Goal: Task Accomplishment & Management: Use online tool/utility

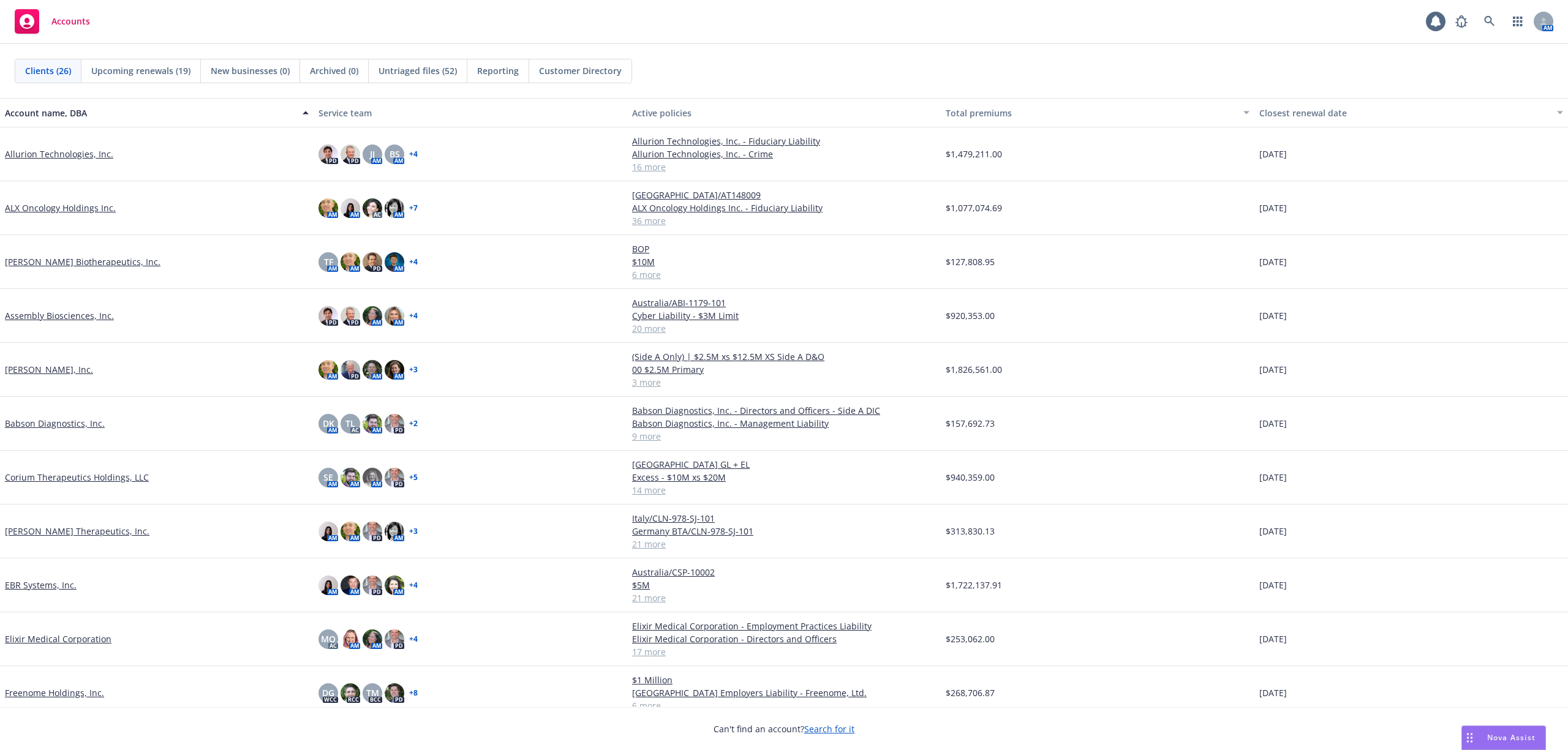
click at [64, 312] on link "Assembly Biosciences, Inc." at bounding box center [60, 315] width 109 height 13
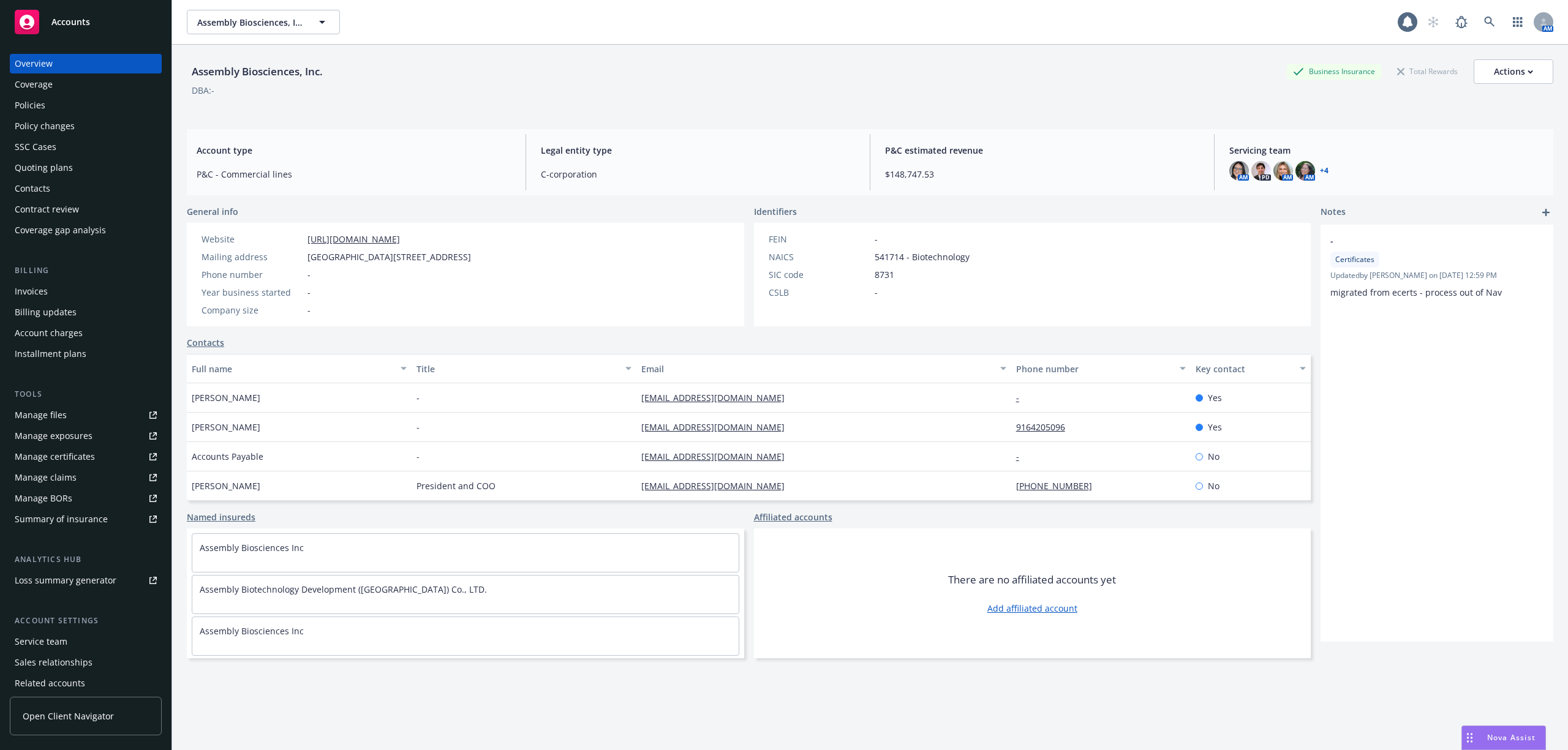
click at [81, 111] on div "Policies" at bounding box center [86, 105] width 142 height 20
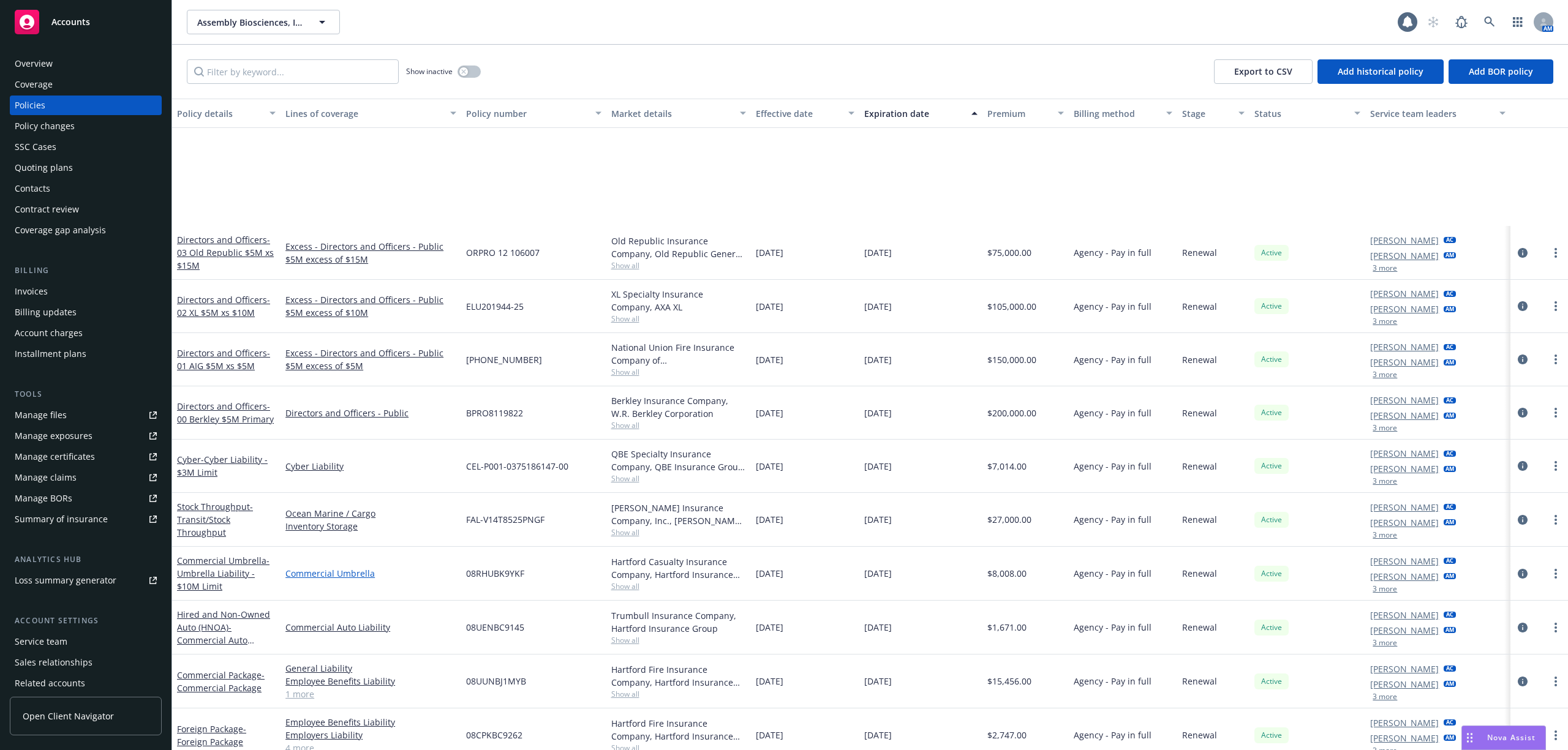
scroll to position [456, 0]
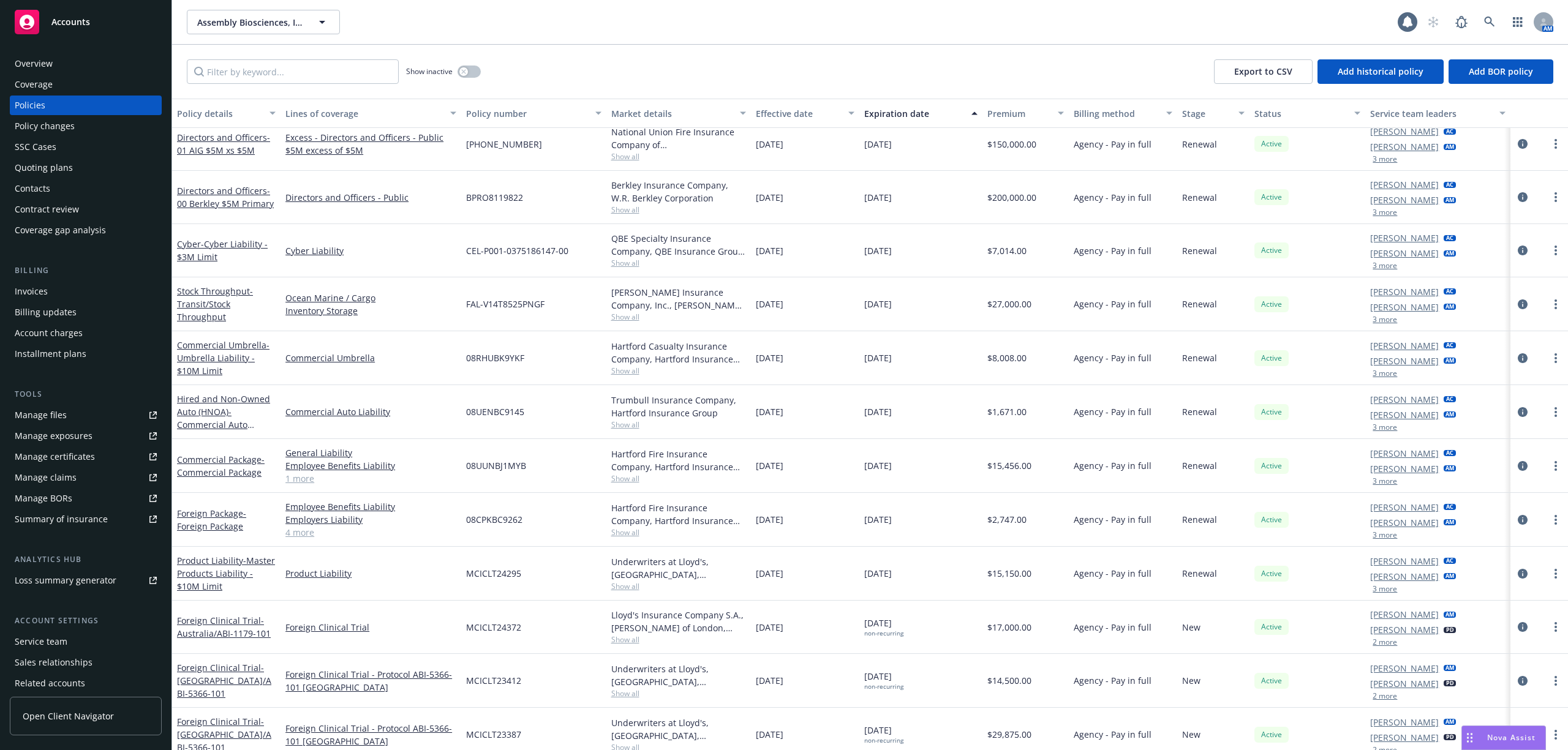
click at [43, 297] on div "Invoices" at bounding box center [31, 291] width 33 height 20
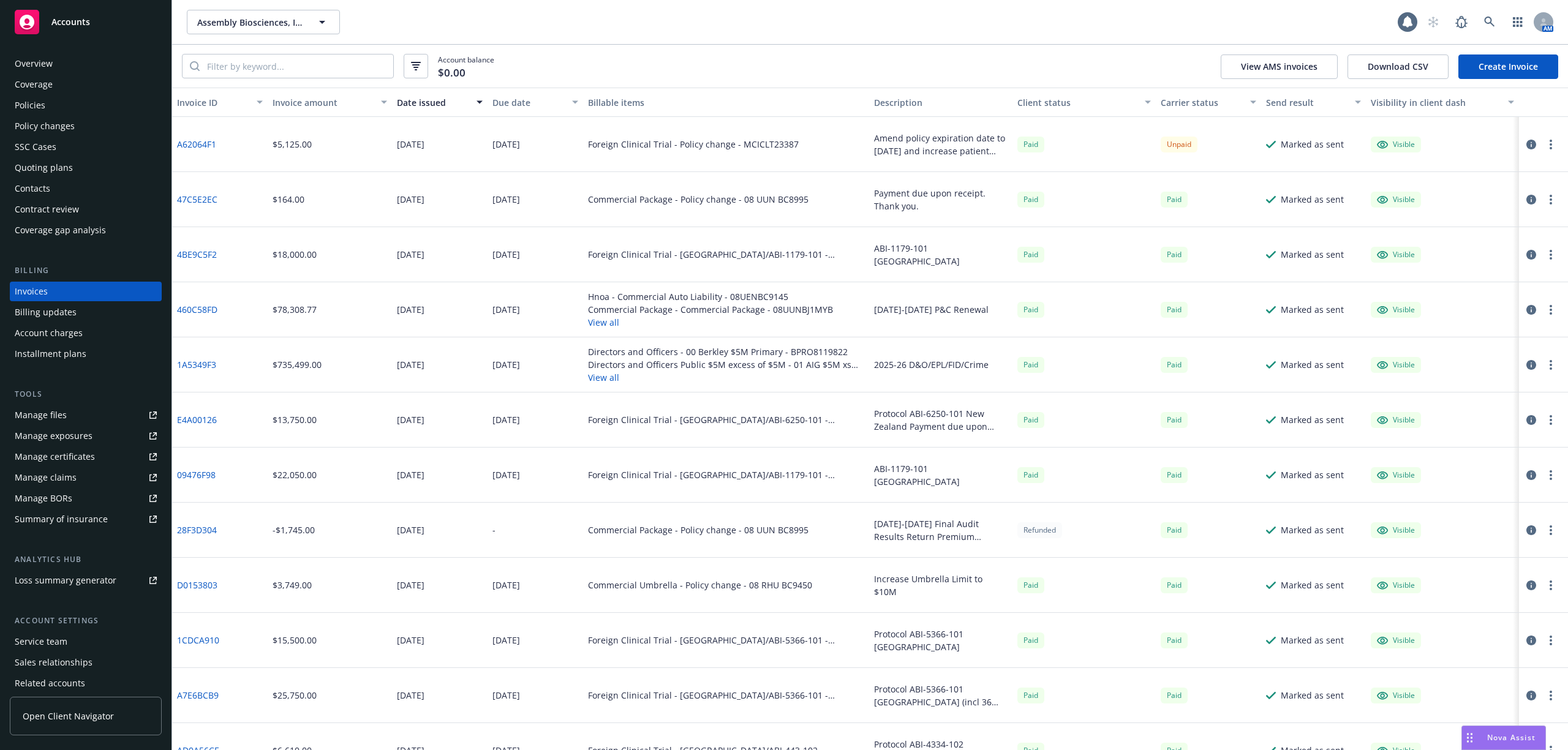
click at [63, 100] on div "Policies" at bounding box center [86, 105] width 142 height 20
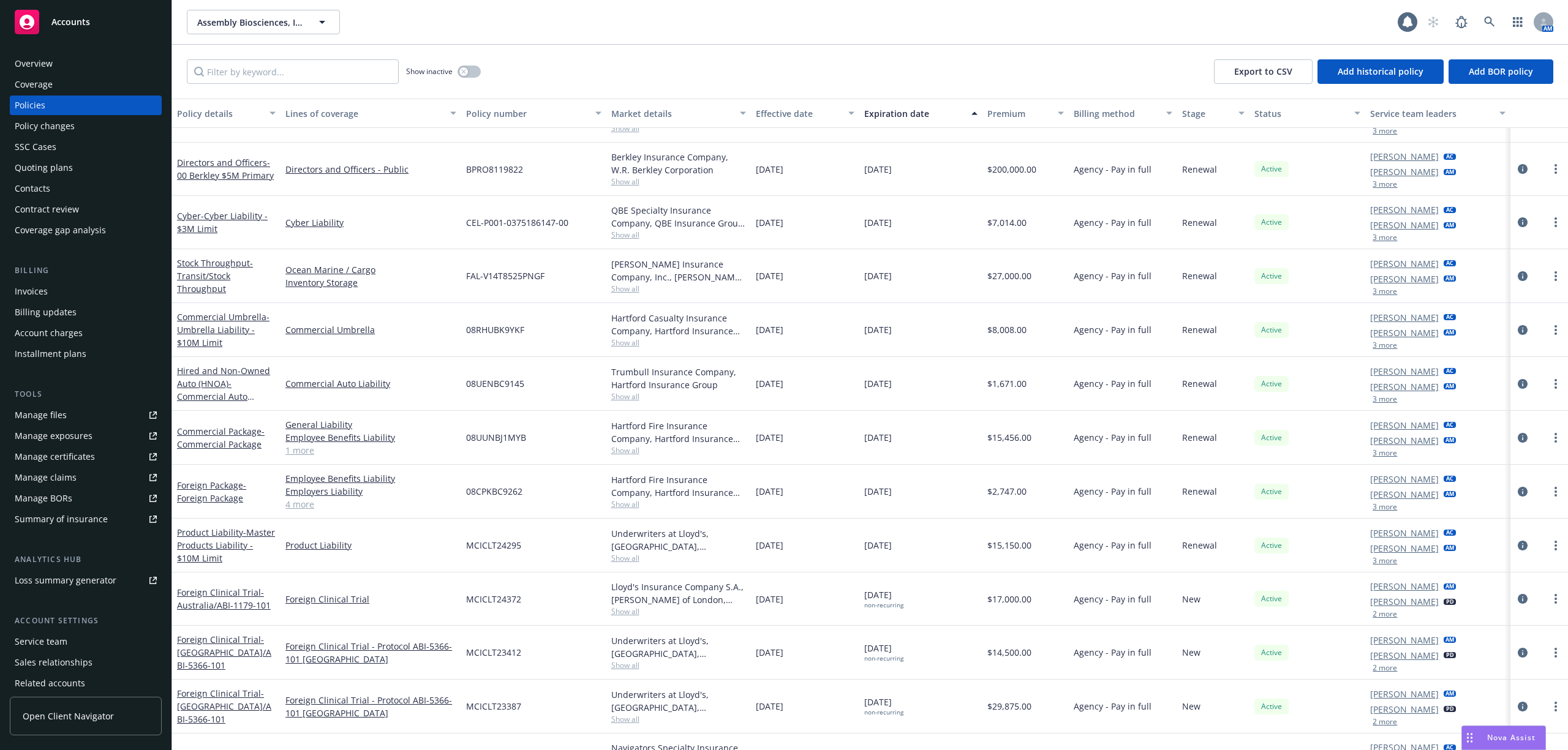
scroll to position [518, 0]
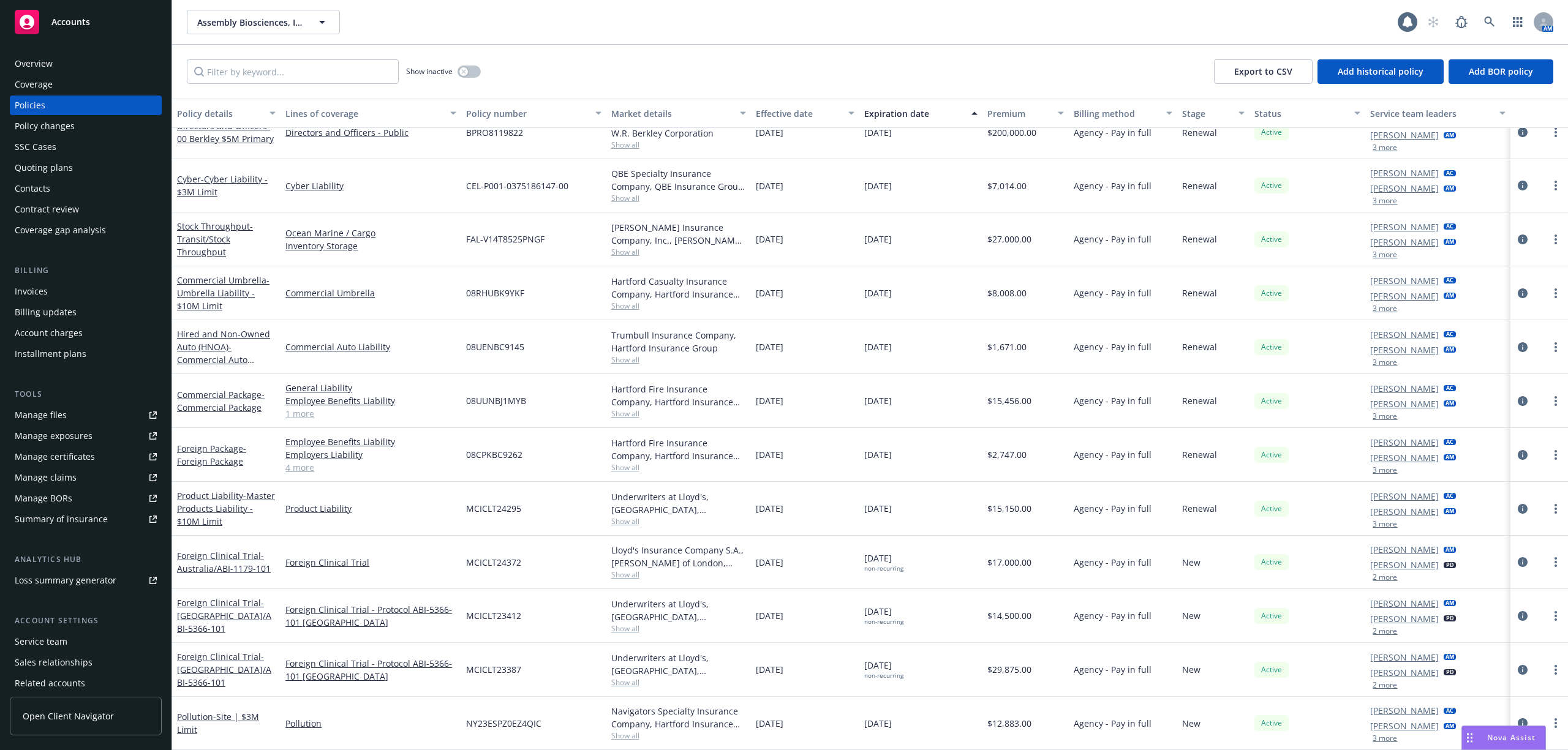
click at [106, 515] on link "Summary of insurance" at bounding box center [86, 519] width 152 height 20
click at [69, 639] on div "Service team" at bounding box center [86, 642] width 142 height 20
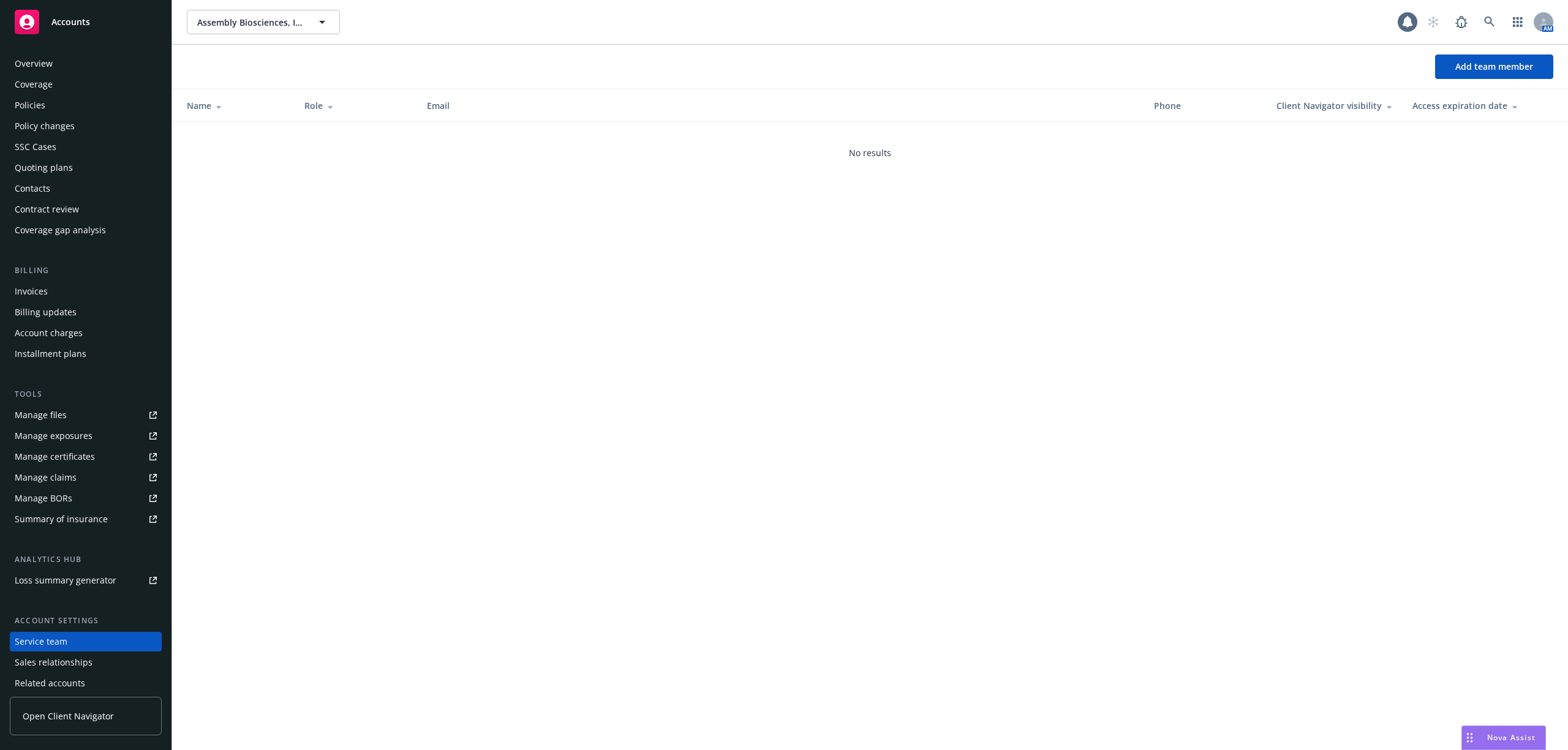
scroll to position [48, 0]
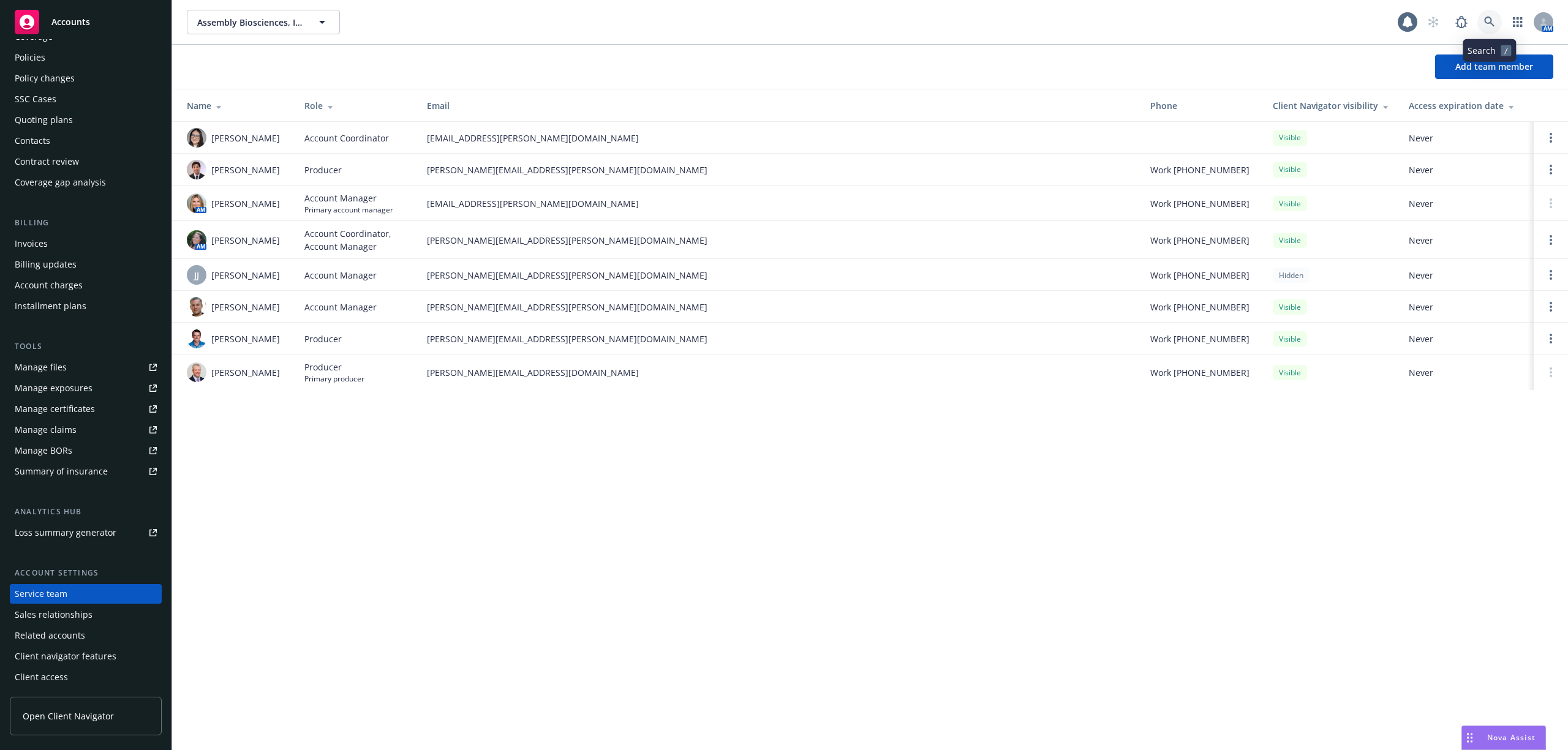
click at [1483, 15] on link at bounding box center [1489, 21] width 24 height 24
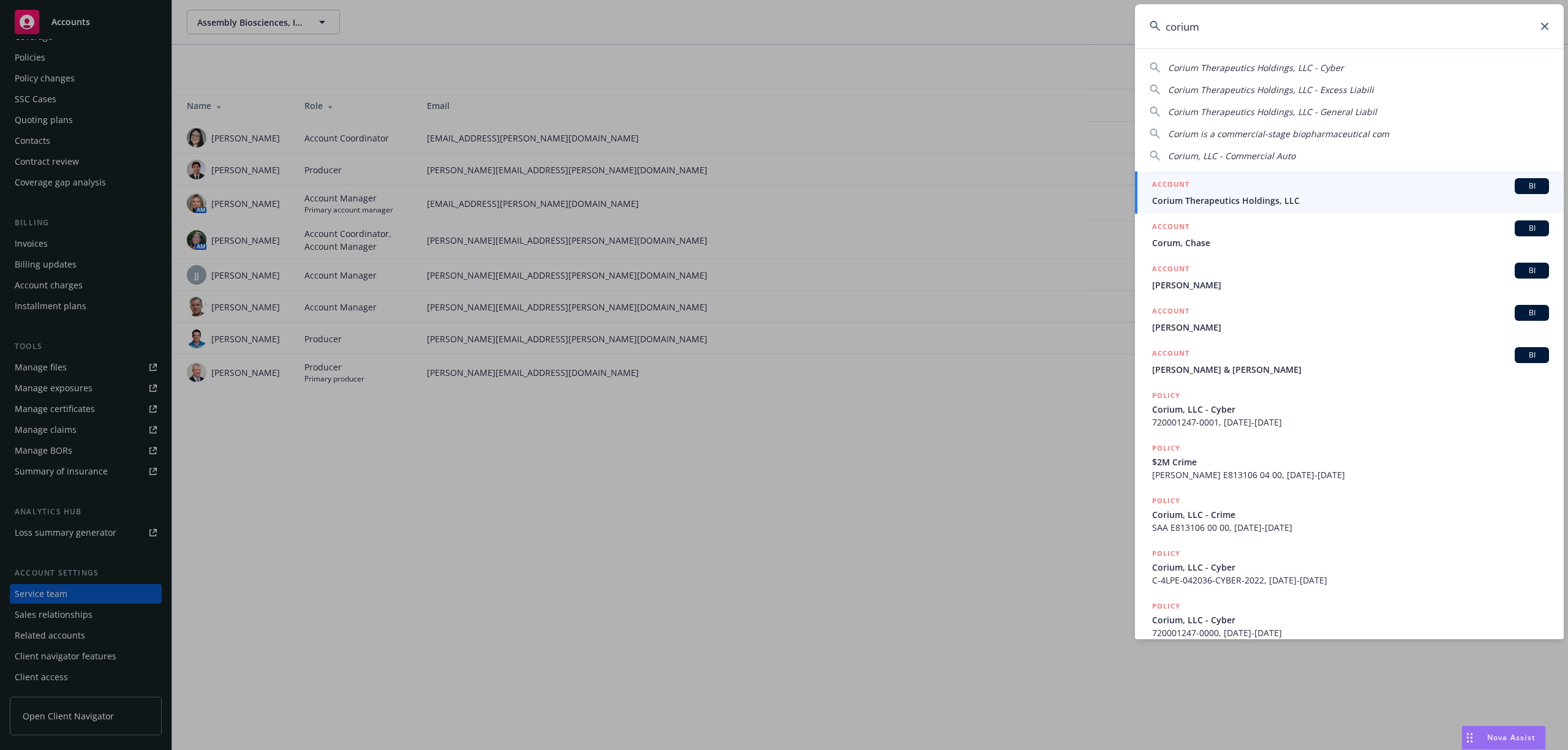
type input "corium"
click at [1247, 191] on div "ACCOUNT BI" at bounding box center [1350, 187] width 397 height 16
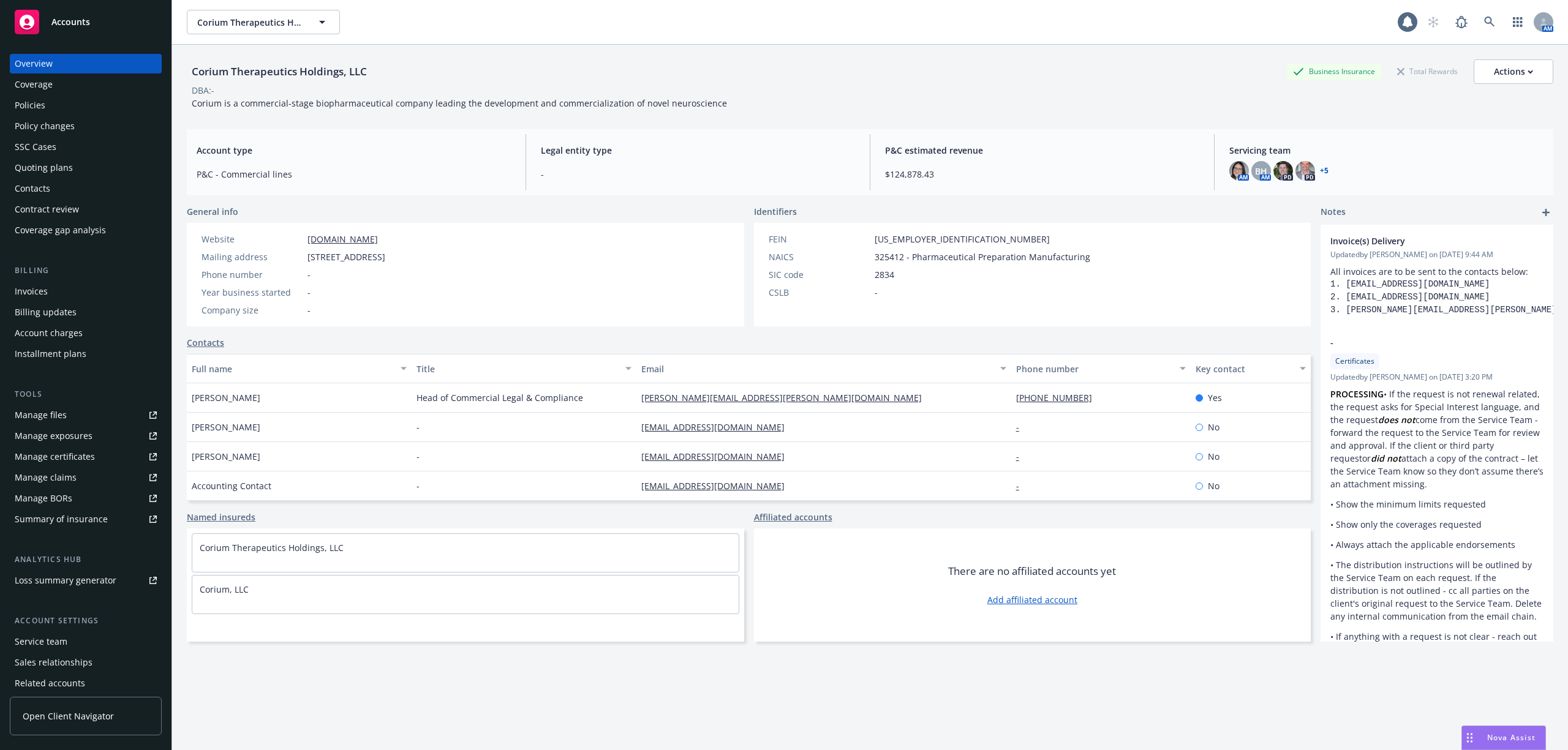
click at [52, 106] on div "Policies" at bounding box center [86, 105] width 142 height 20
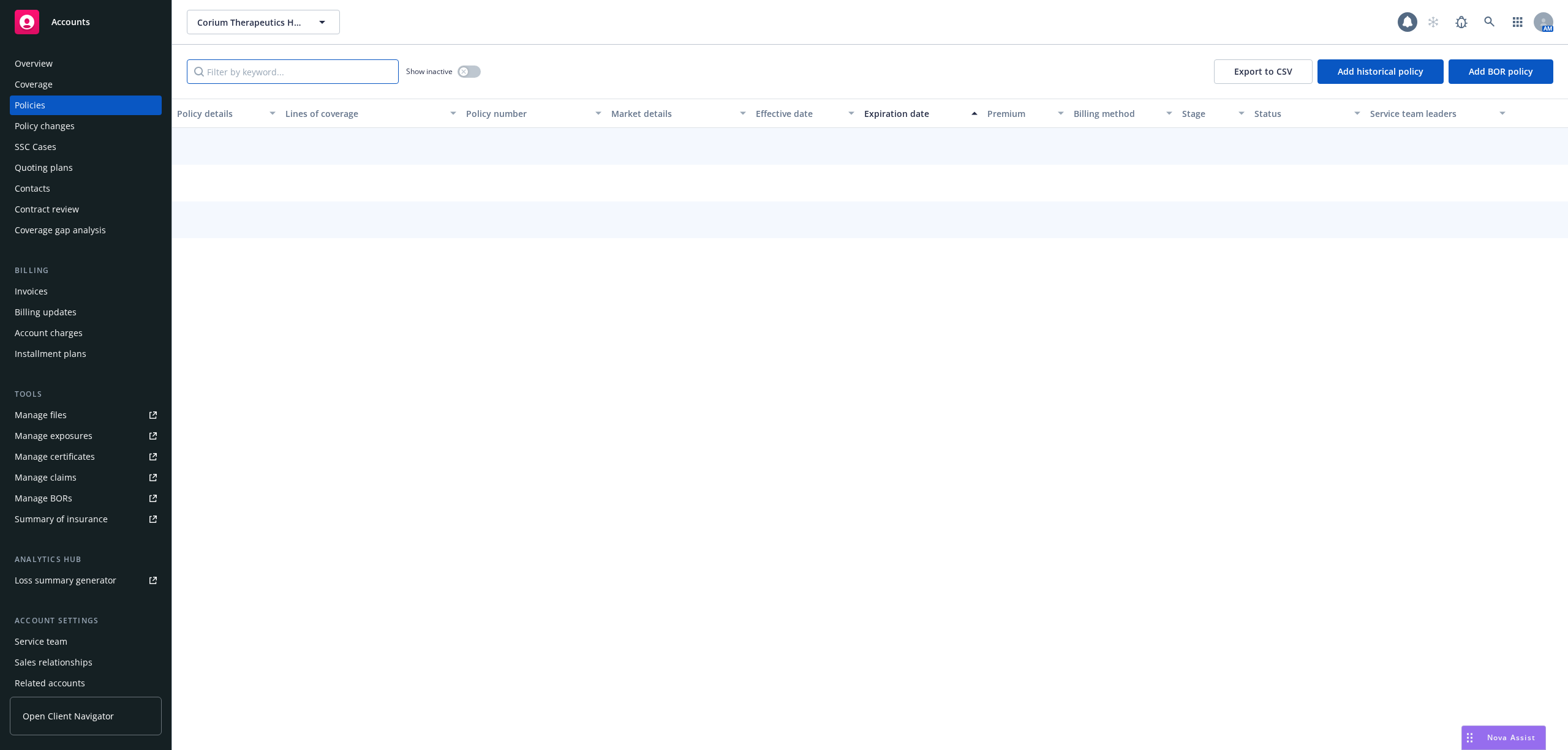
click at [345, 78] on input "Filter by keyword..." at bounding box center [292, 72] width 212 height 24
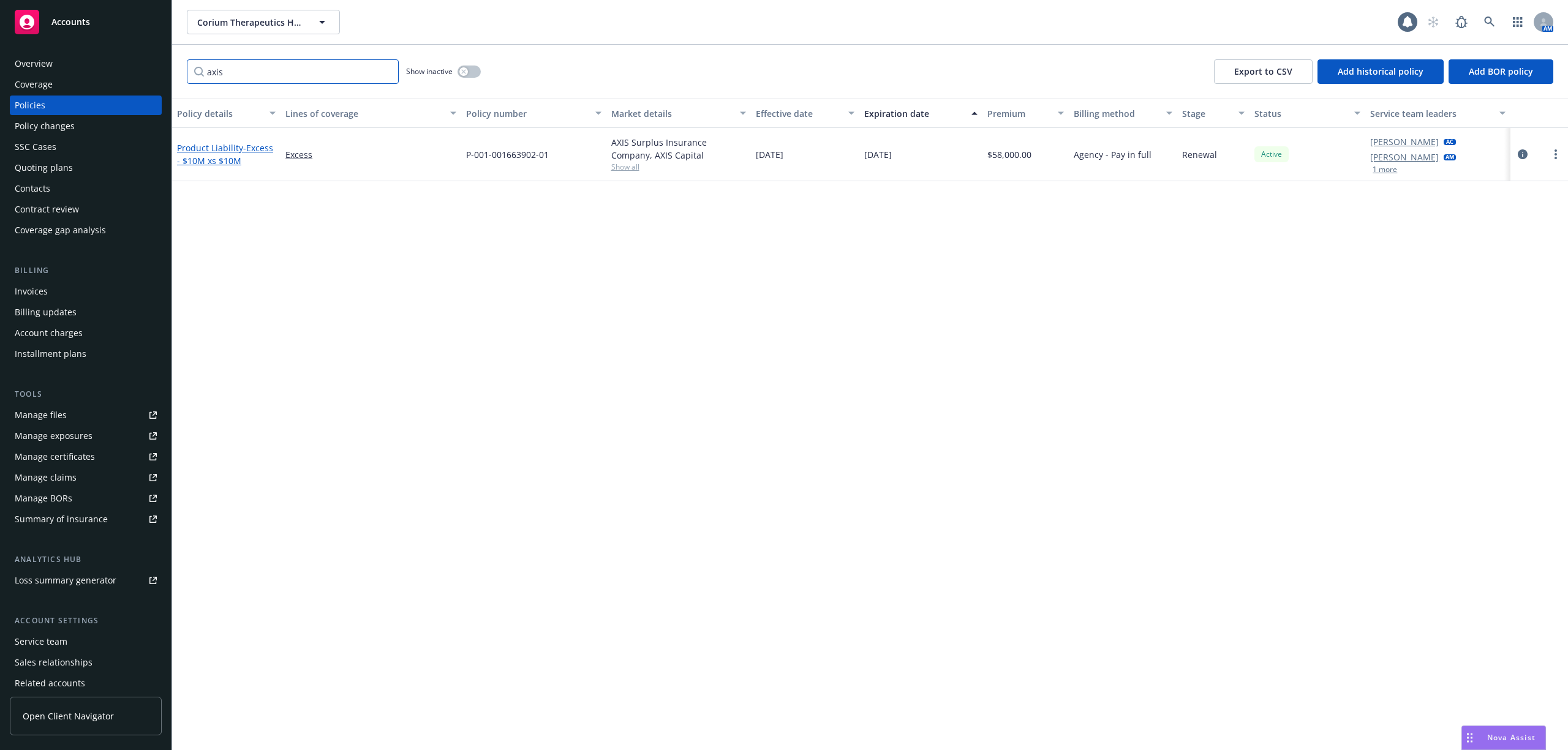
type input "axis"
click at [245, 148] on span "- Excess - $10M xs $10M" at bounding box center [225, 154] width 96 height 24
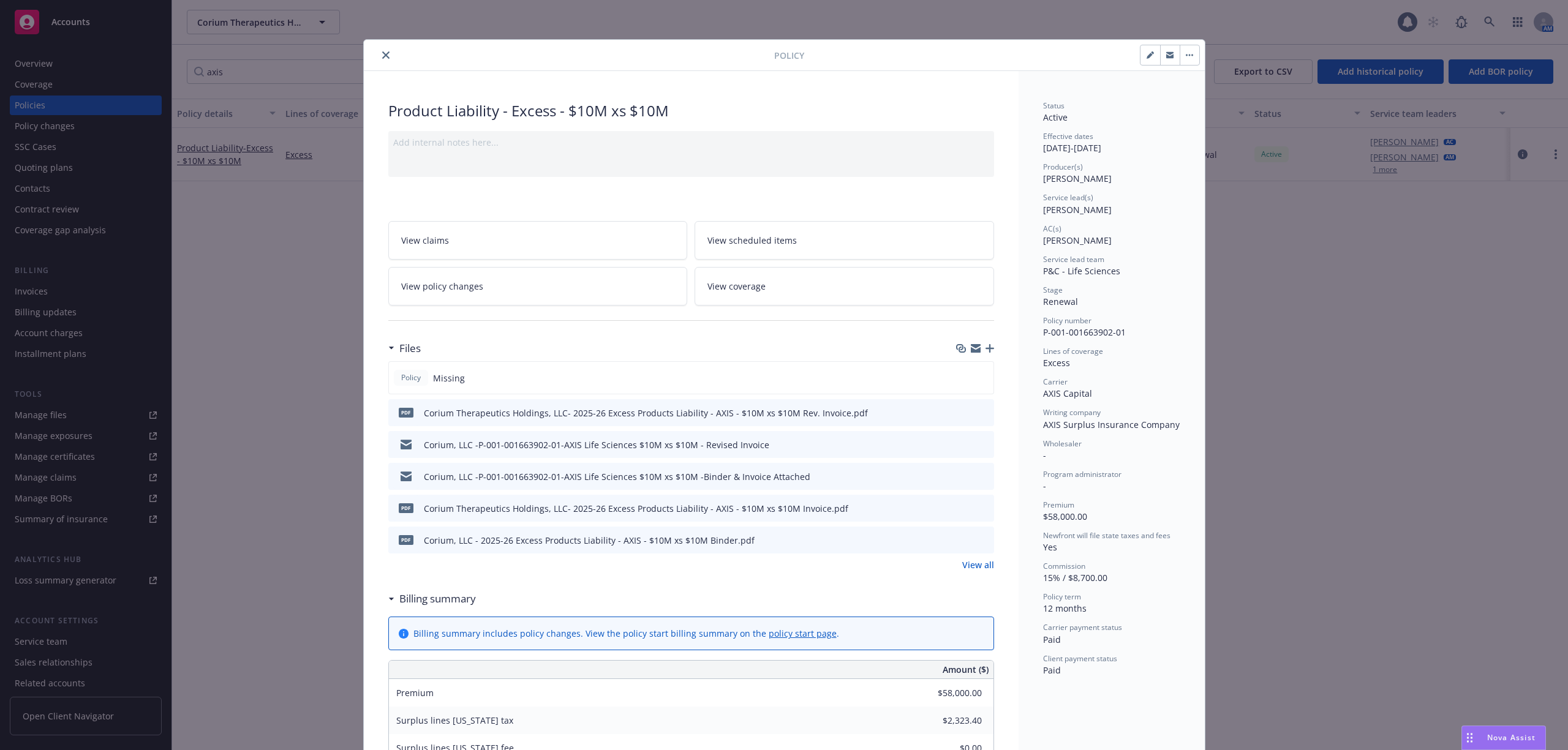
click at [986, 348] on icon "button" at bounding box center [990, 348] width 9 height 9
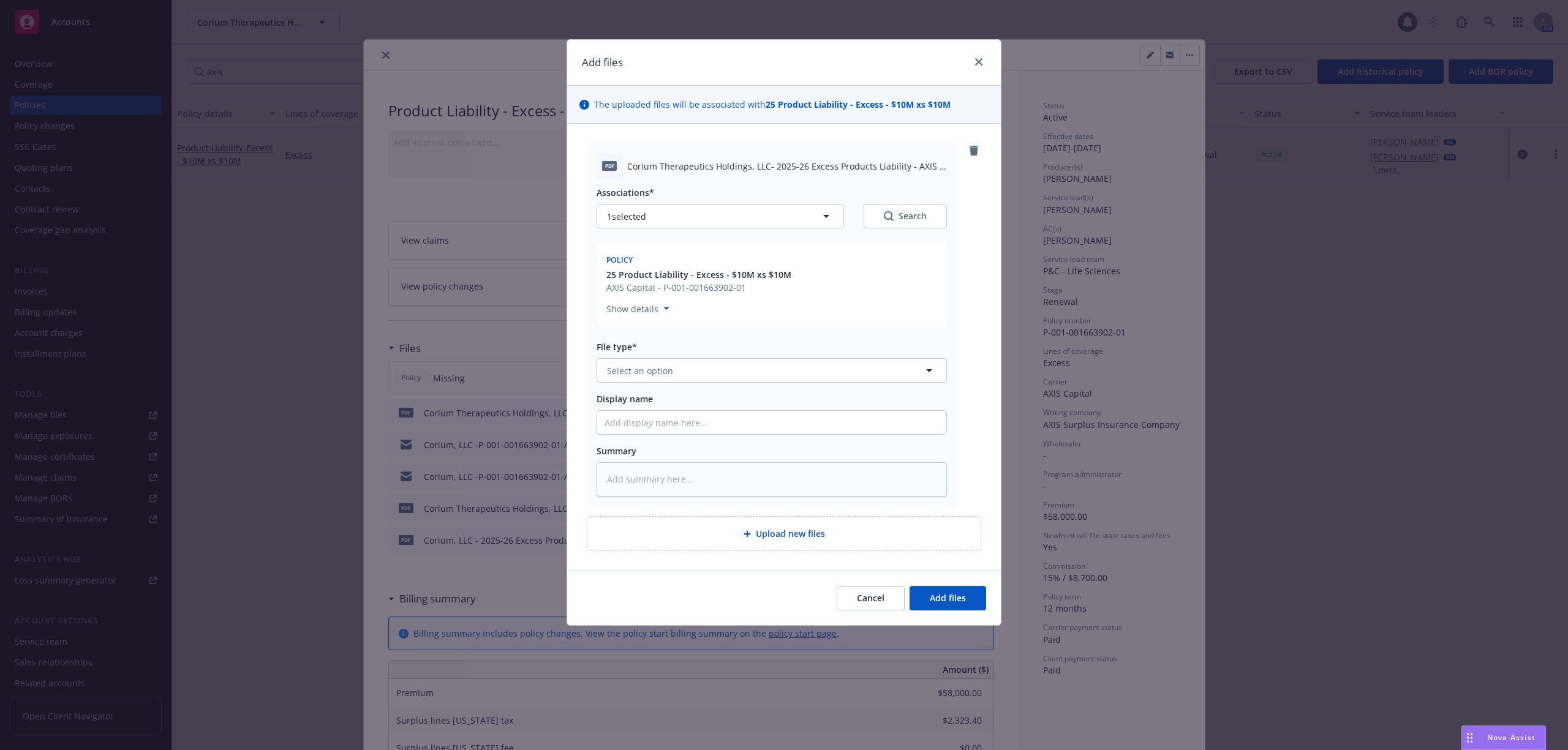
click at [787, 170] on span "Corium Therapeutics Holdings, LLC- 2025-26 Excess Products Liability - AXIS - $…" at bounding box center [787, 166] width 320 height 13
click at [787, 167] on span "Corium Therapeutics Holdings, LLC- 2025-26 Excess Products Liability - AXIS - $…" at bounding box center [787, 166] width 320 height 13
copy span "Corium Therapeutics Holdings, LLC- 2025-26 Excess Products Liability - AXIS - $…"
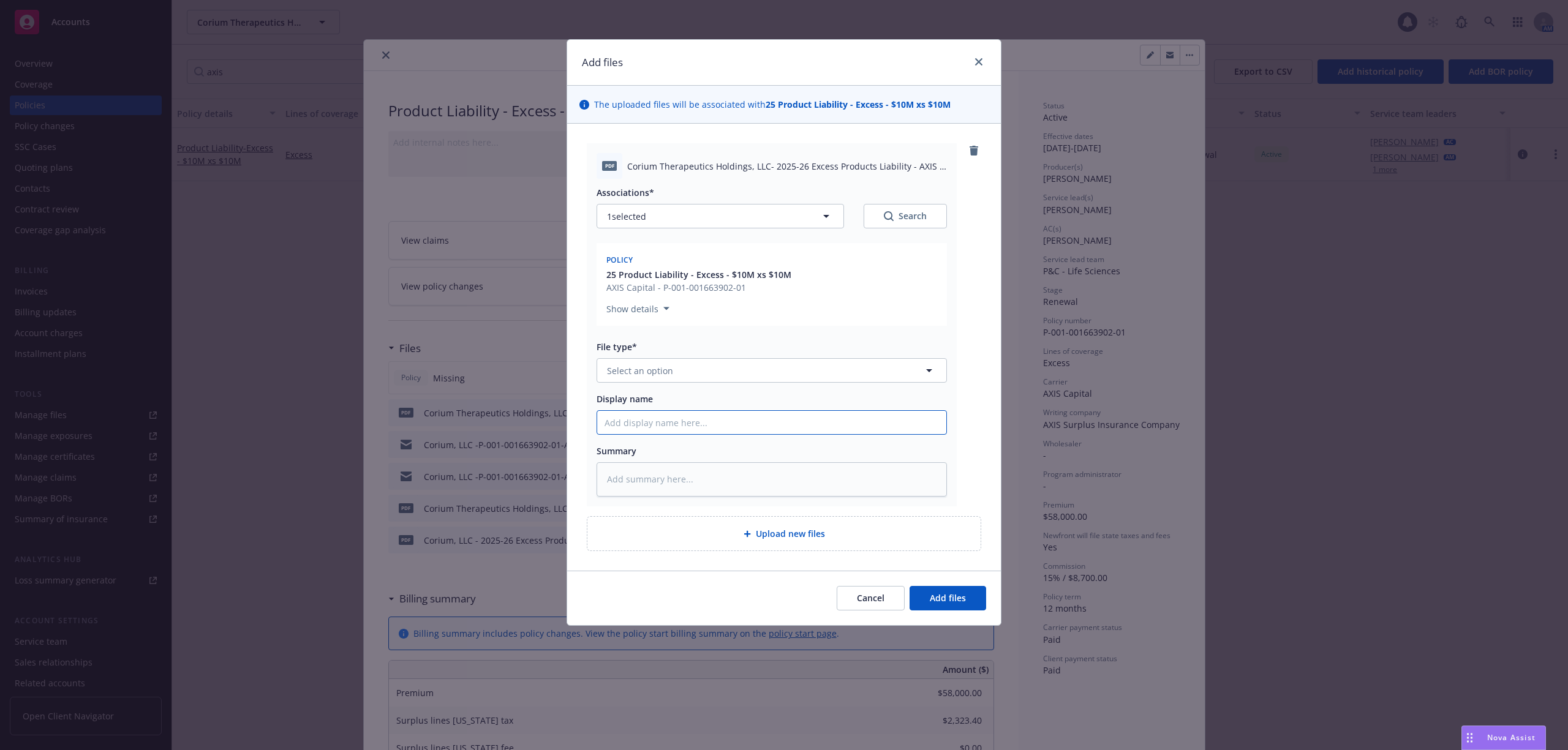
click at [638, 414] on input "Display name" at bounding box center [771, 423] width 349 height 24
paste input "Corium Therapeutics Holdings, LLC- 2025-26 Excess Products Liability - AXIS - $…"
type textarea "x"
type input "Corium Therapeutics Holdings, LLC- 2025-26 Excess Products Liability - AXIS - $…"
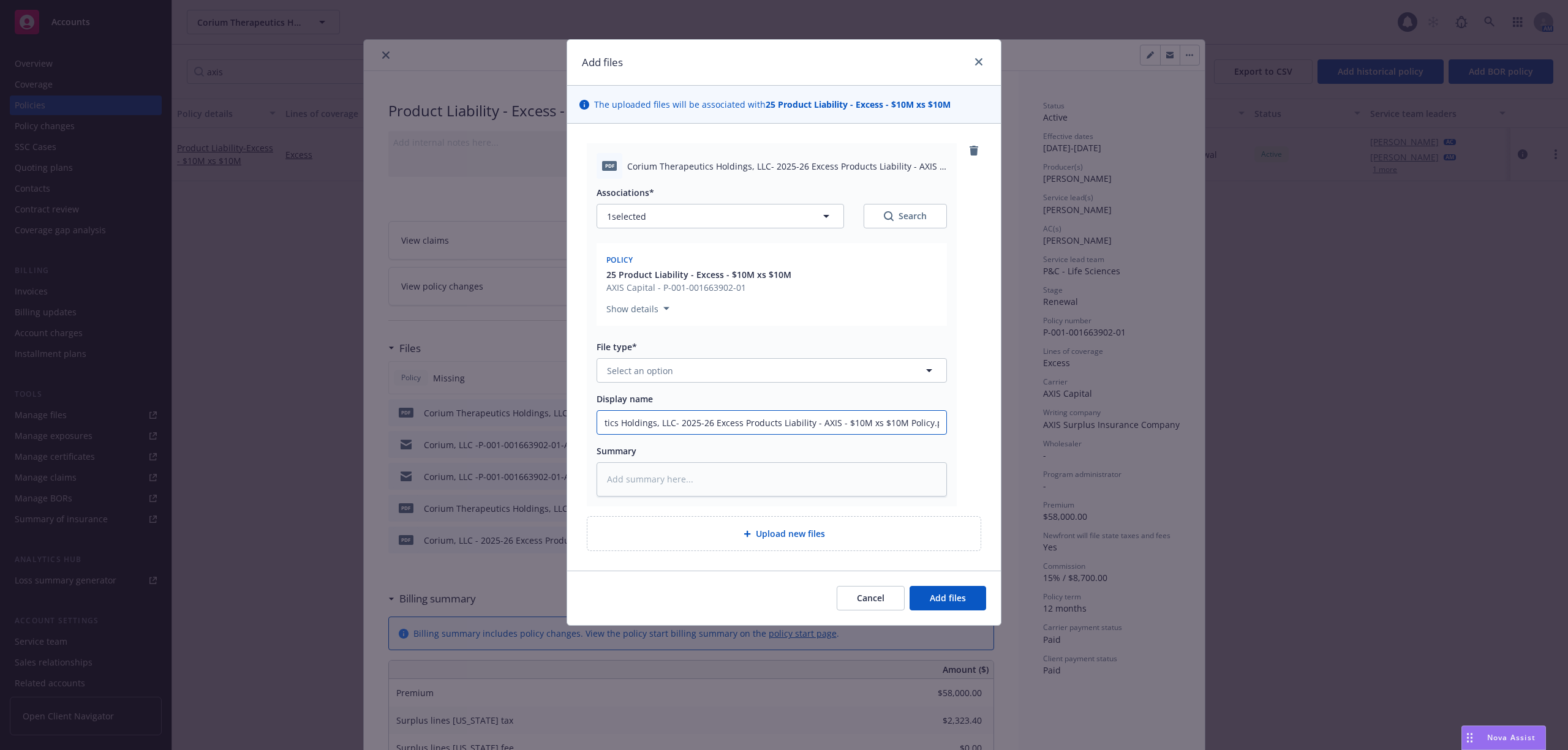
type textarea "x"
type input "Corium Therapeutics Holdings, LLC- 2025-26 Excess Products Liability - AXIS - $…"
type textarea "x"
type input "Corium Therapeutics Holdings, LLC- 2025-26 Excess Products Liability - AXIS - $…"
type textarea "x"
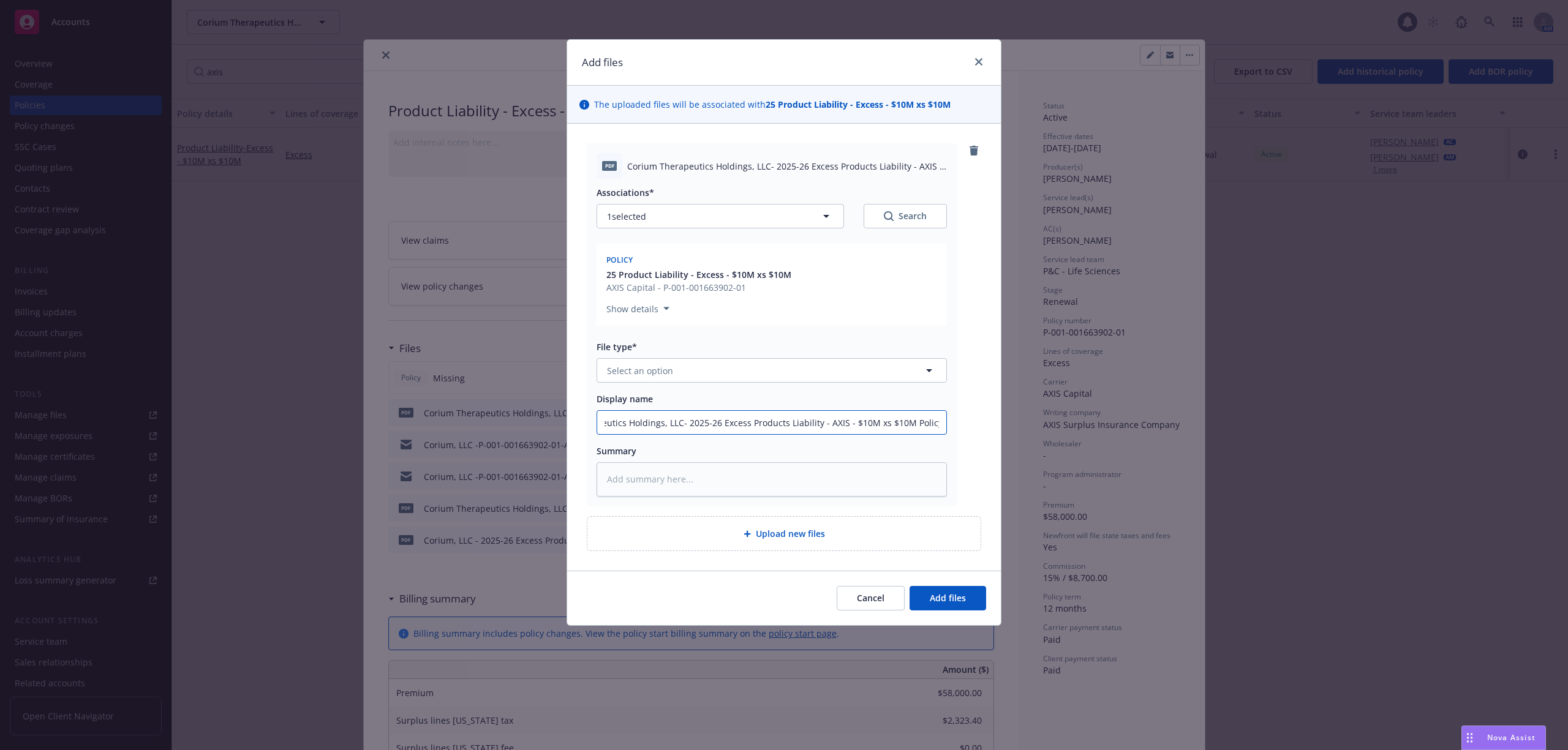
type input "Corium Therapeutics Holdings, LLC- 2025-26 Excess Products Liability - AXIS - $…"
type textarea "x"
type input "Corium Therapeutics Holdings, LLC- 2025-26 Excess Products Liability - AXIS - $…"
click at [665, 368] on span "Select an option" at bounding box center [640, 370] width 66 height 13
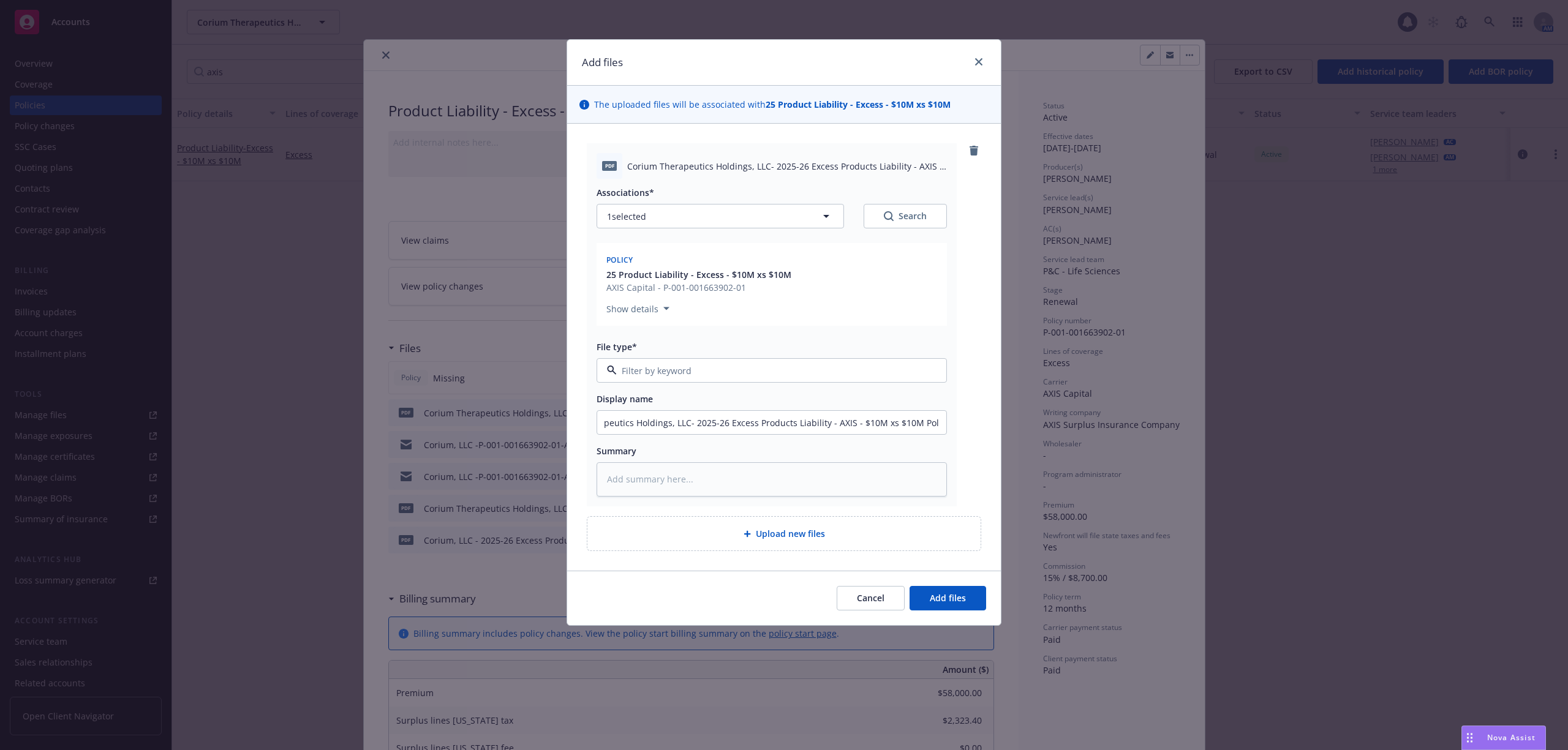
scroll to position [0, 0]
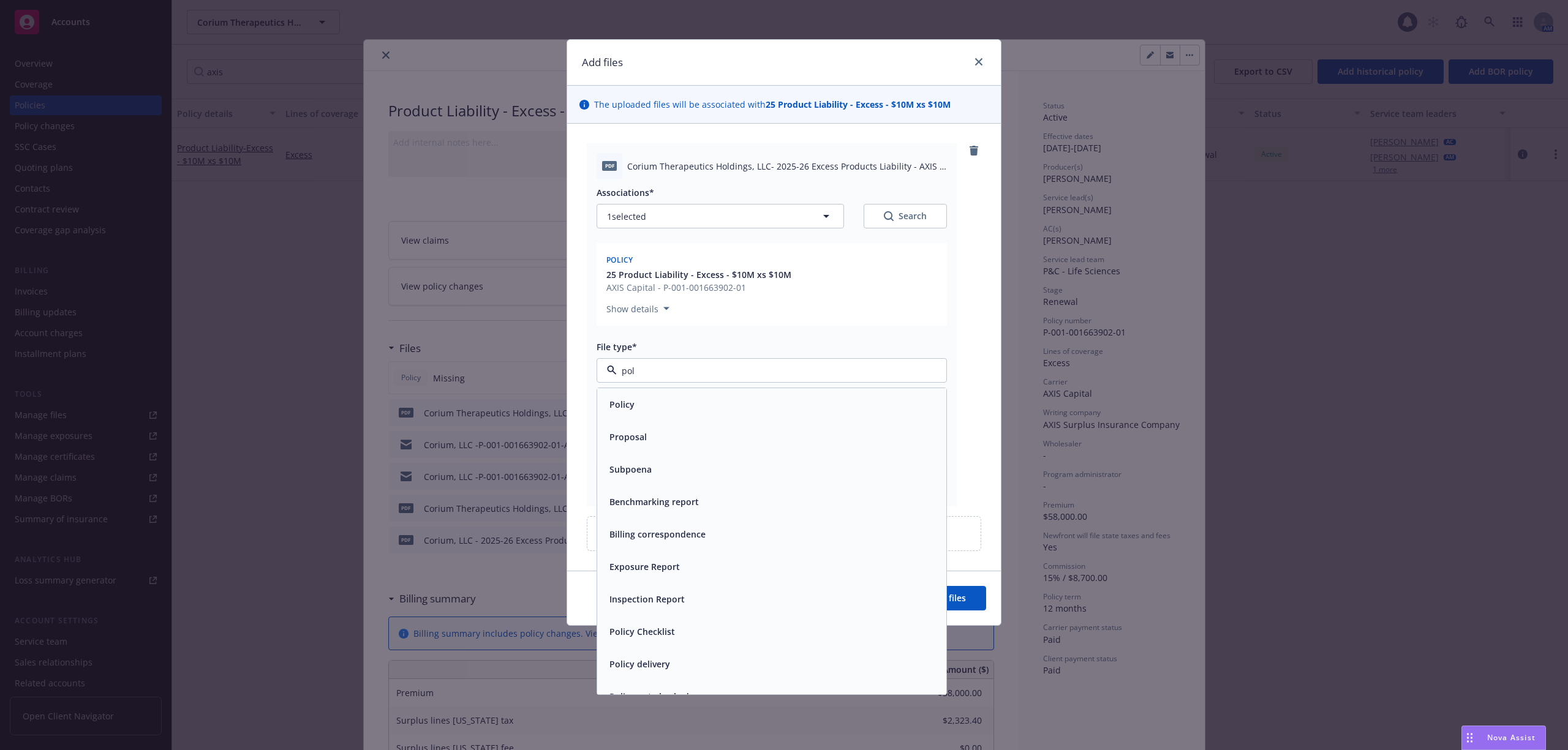
type input "poli"
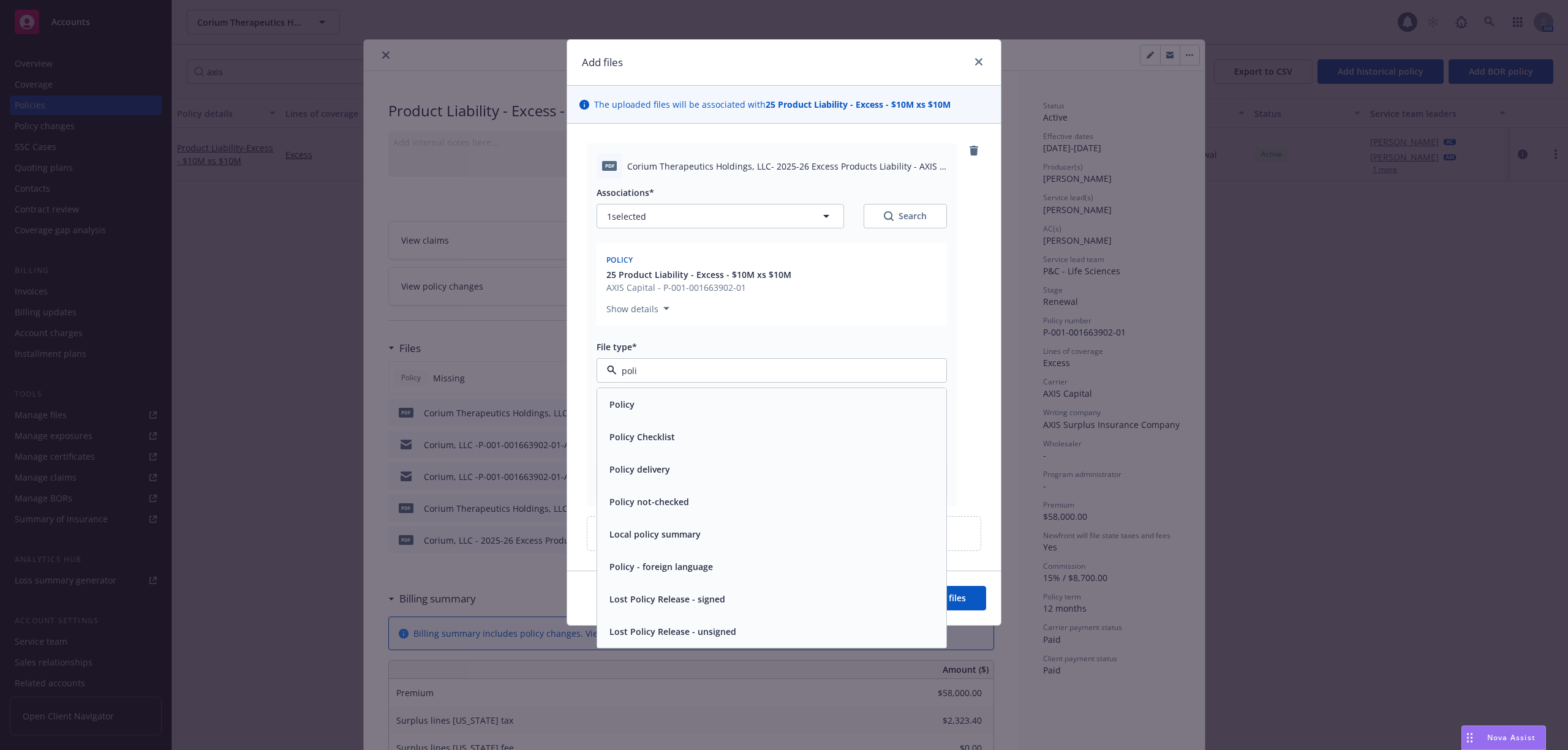
click at [653, 400] on div "Policy" at bounding box center [771, 404] width 334 height 18
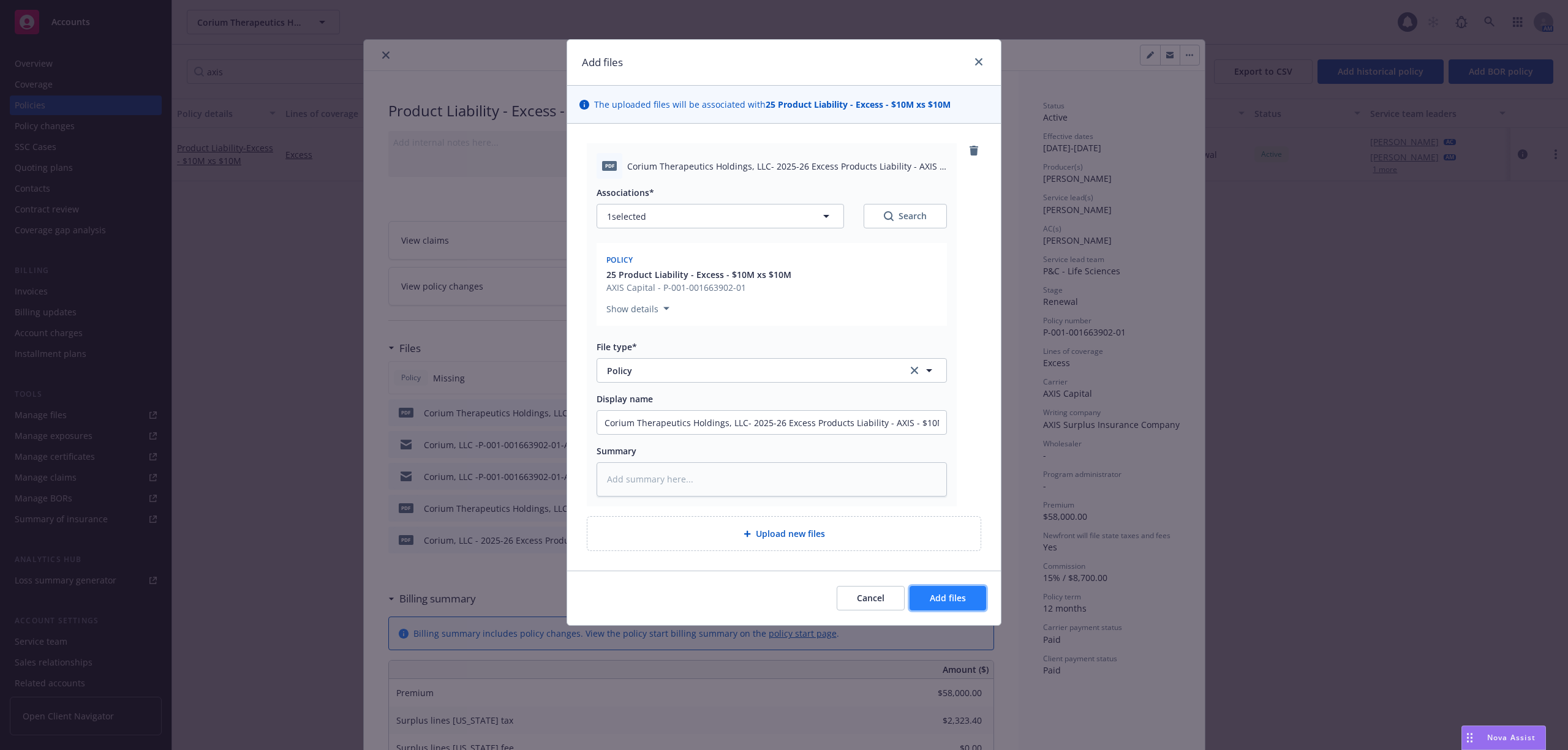
click at [930, 594] on span "Add files" at bounding box center [947, 598] width 36 height 12
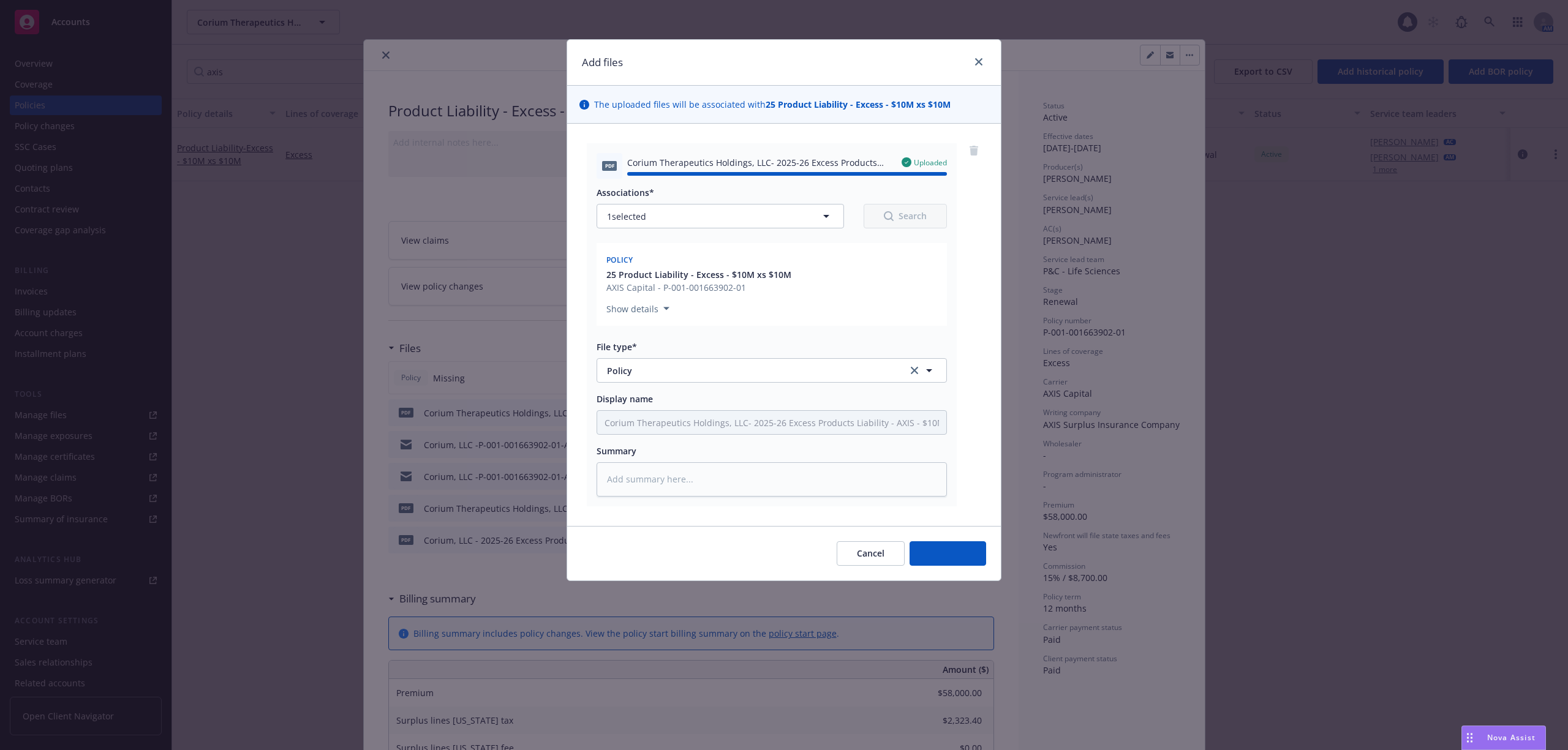
type textarea "x"
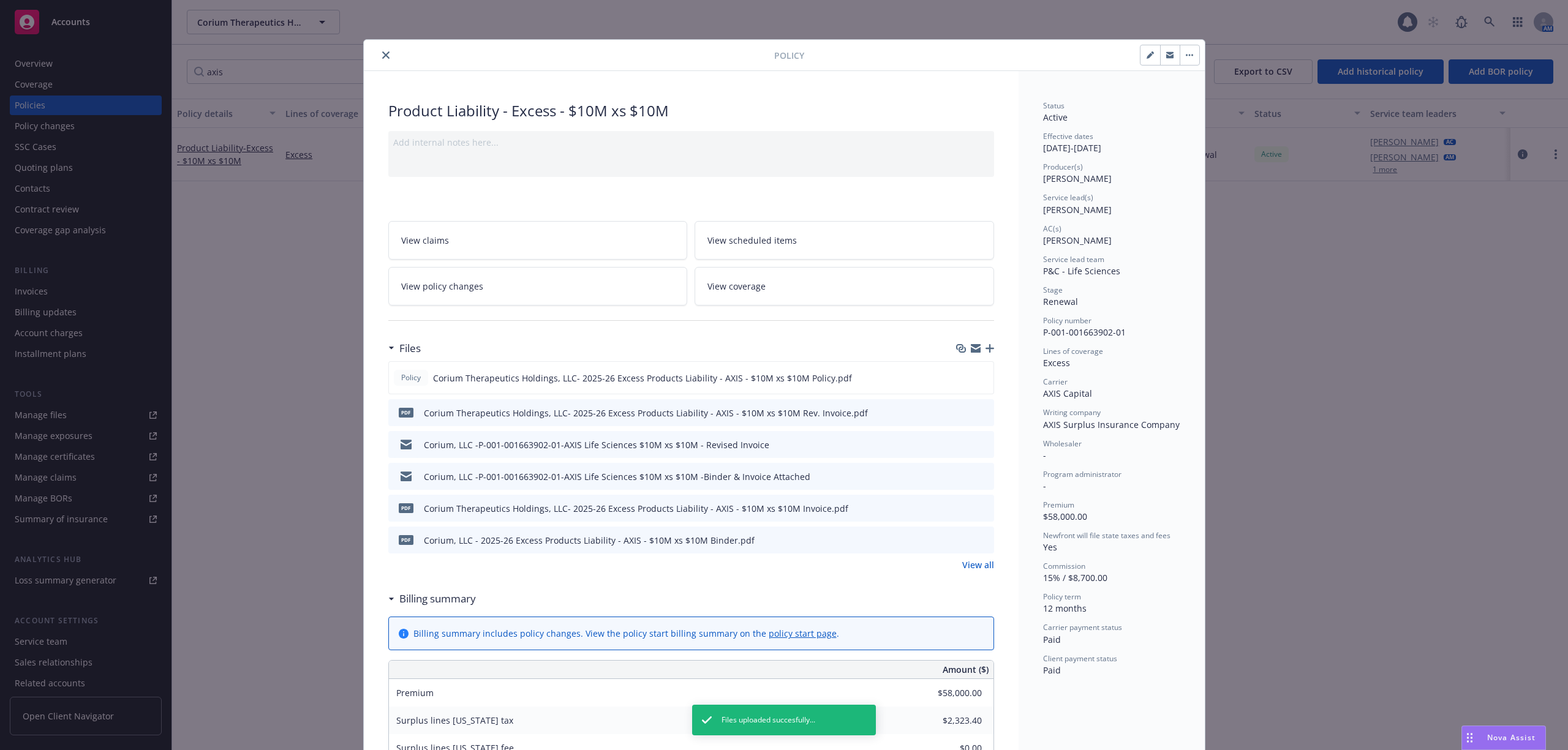
click at [959, 351] on icon "button" at bounding box center [962, 350] width 7 height 6
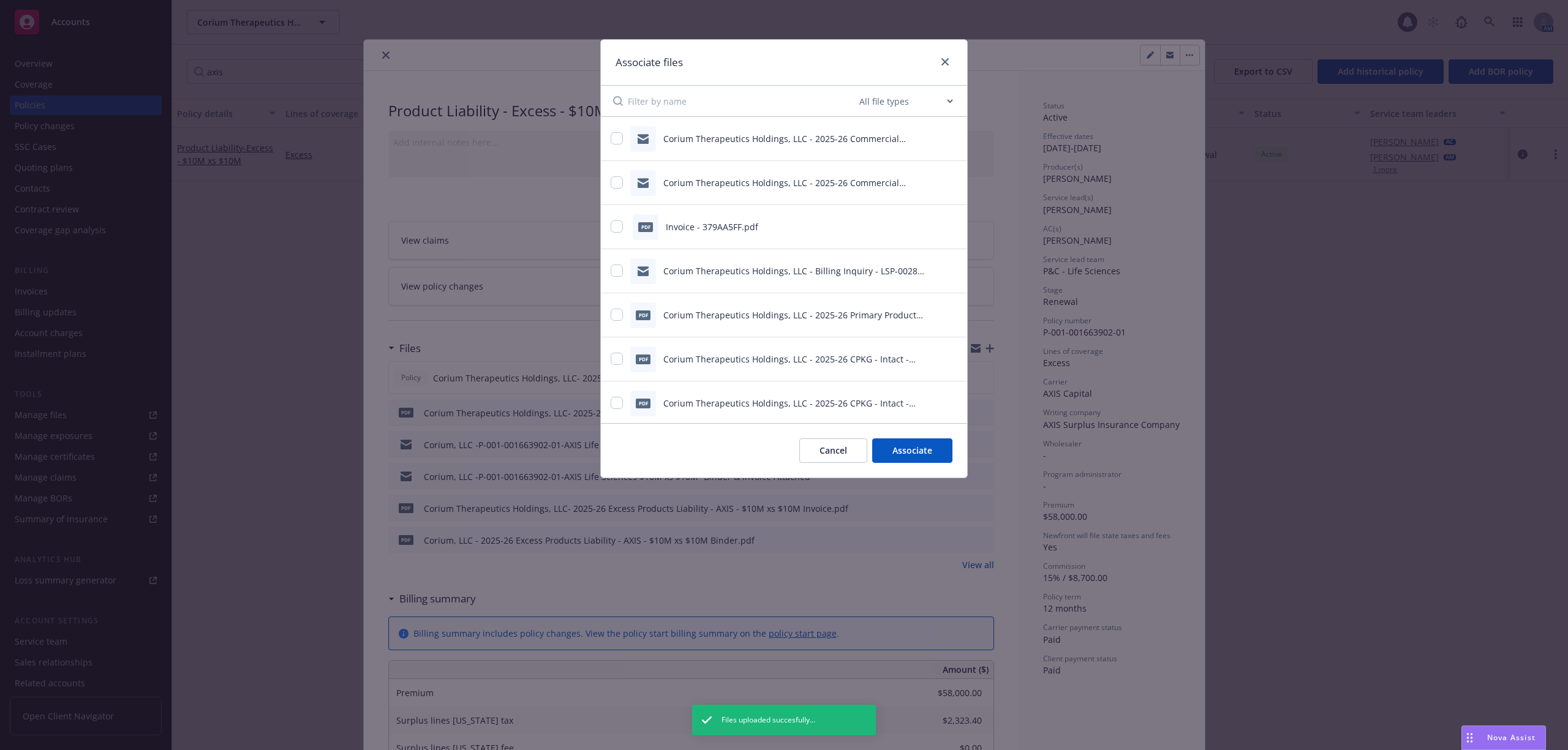
click at [843, 444] on button "Cancel" at bounding box center [833, 450] width 68 height 24
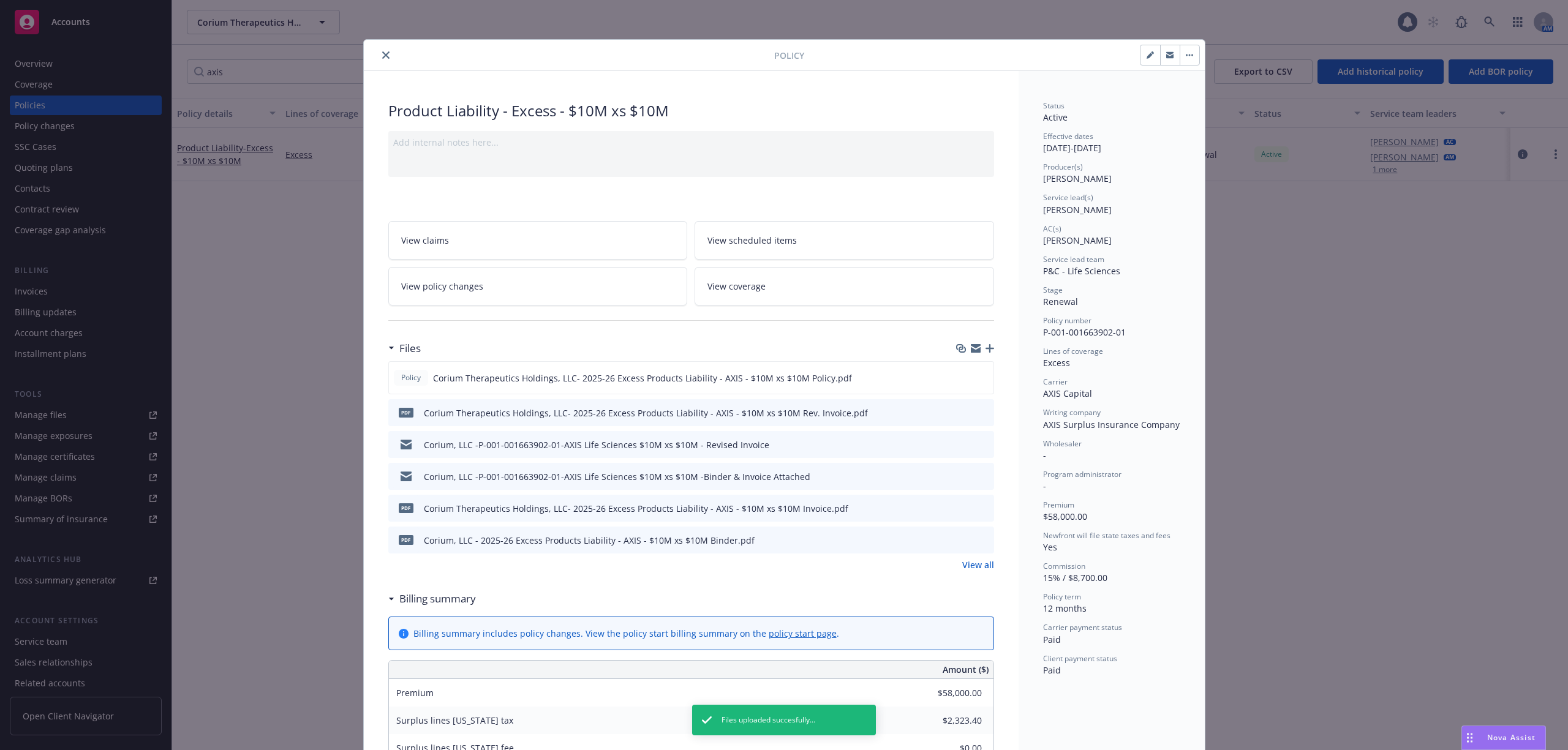
click at [971, 350] on icon "button" at bounding box center [975, 348] width 10 height 10
click at [978, 567] on link "View all" at bounding box center [978, 564] width 32 height 13
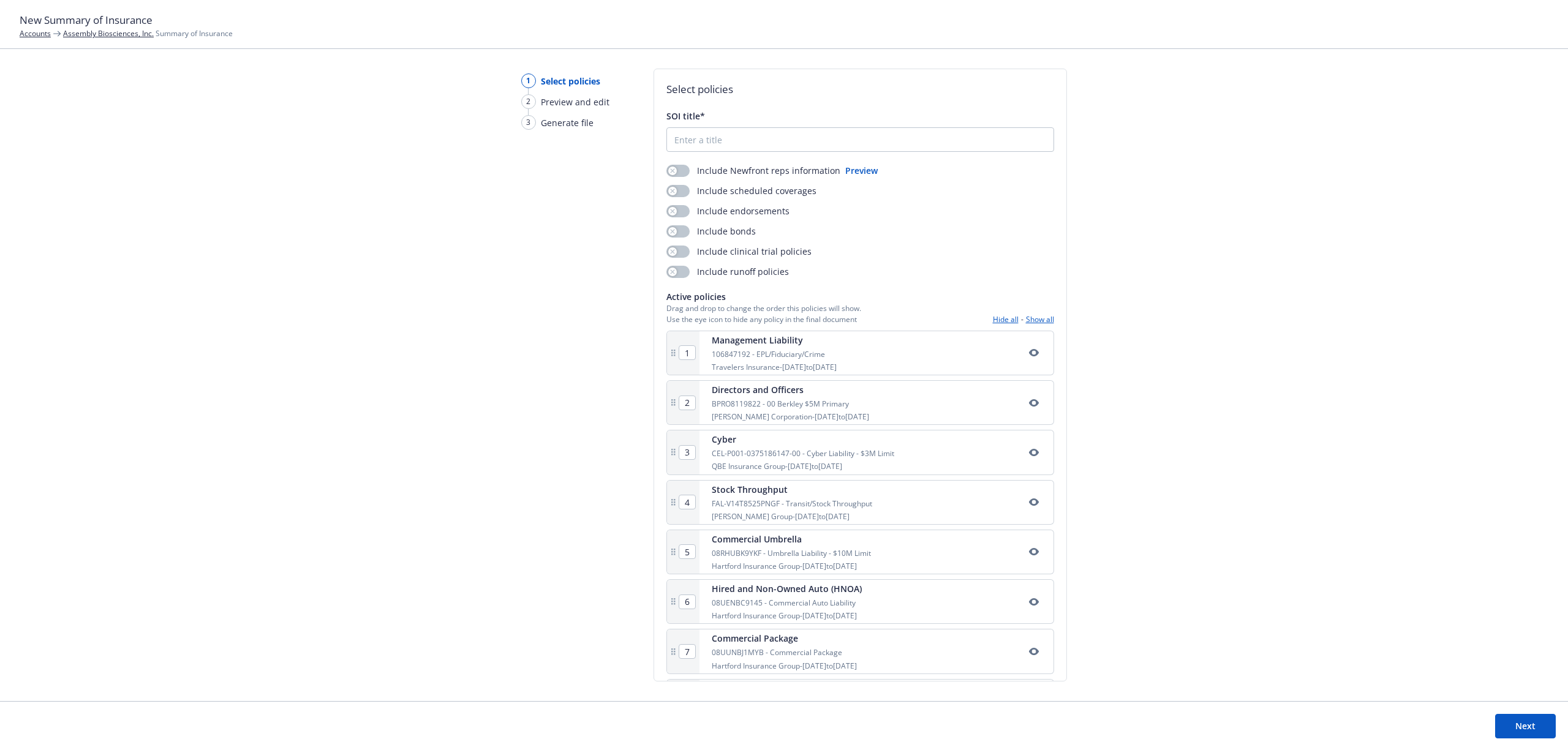
click at [855, 173] on button "Preview" at bounding box center [861, 170] width 32 height 13
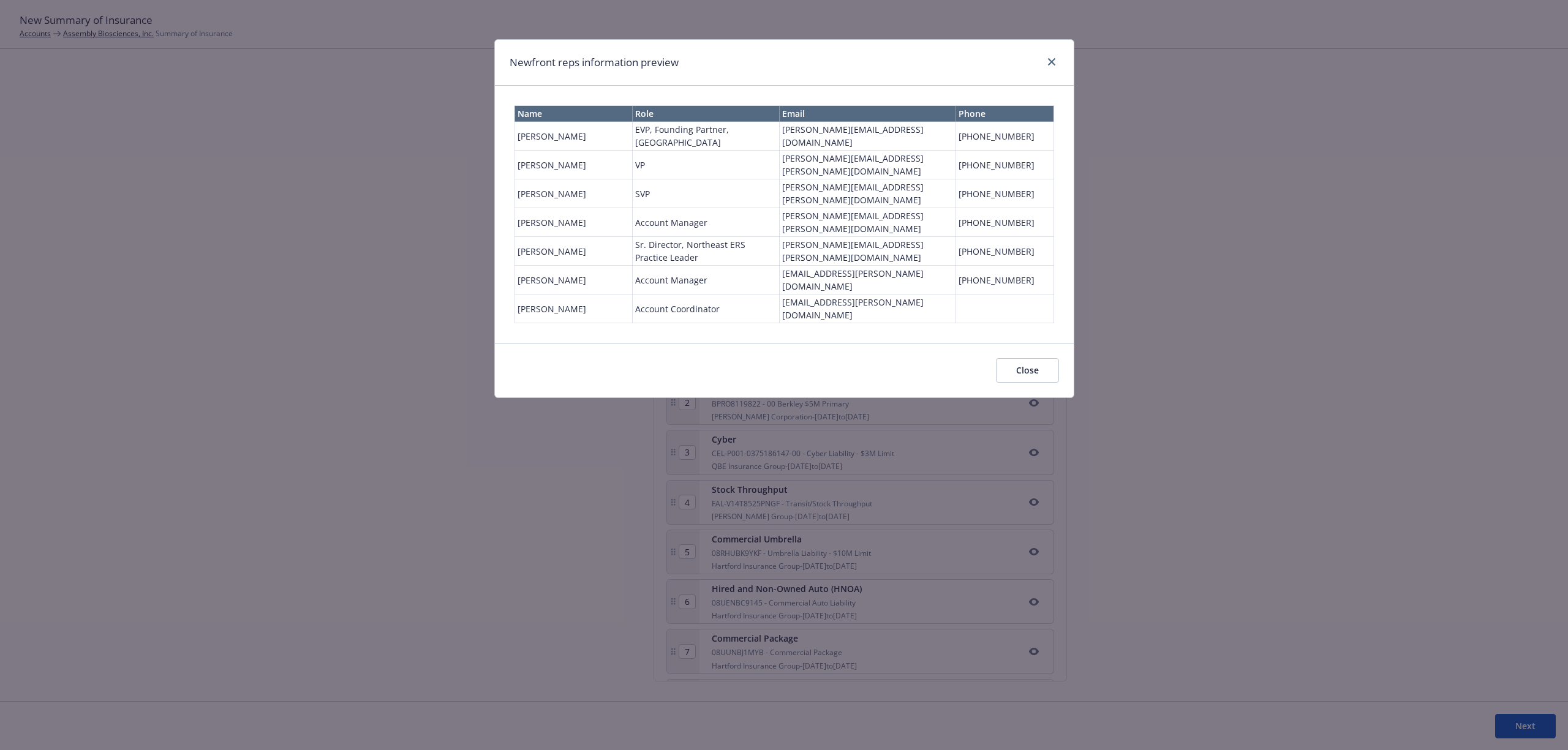
click at [1020, 358] on button "Close" at bounding box center [1027, 370] width 63 height 24
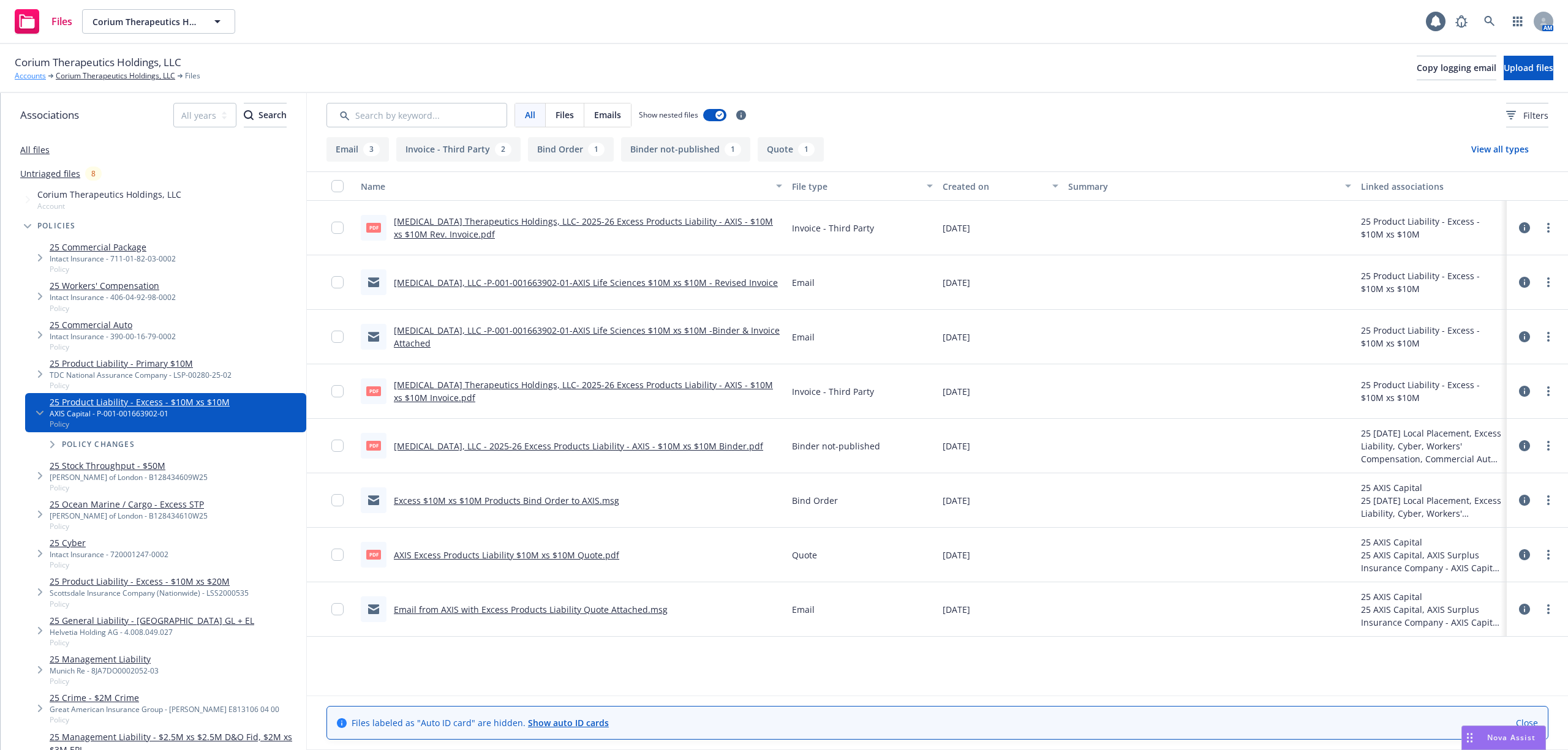
click at [28, 77] on link "Accounts" at bounding box center [30, 75] width 31 height 11
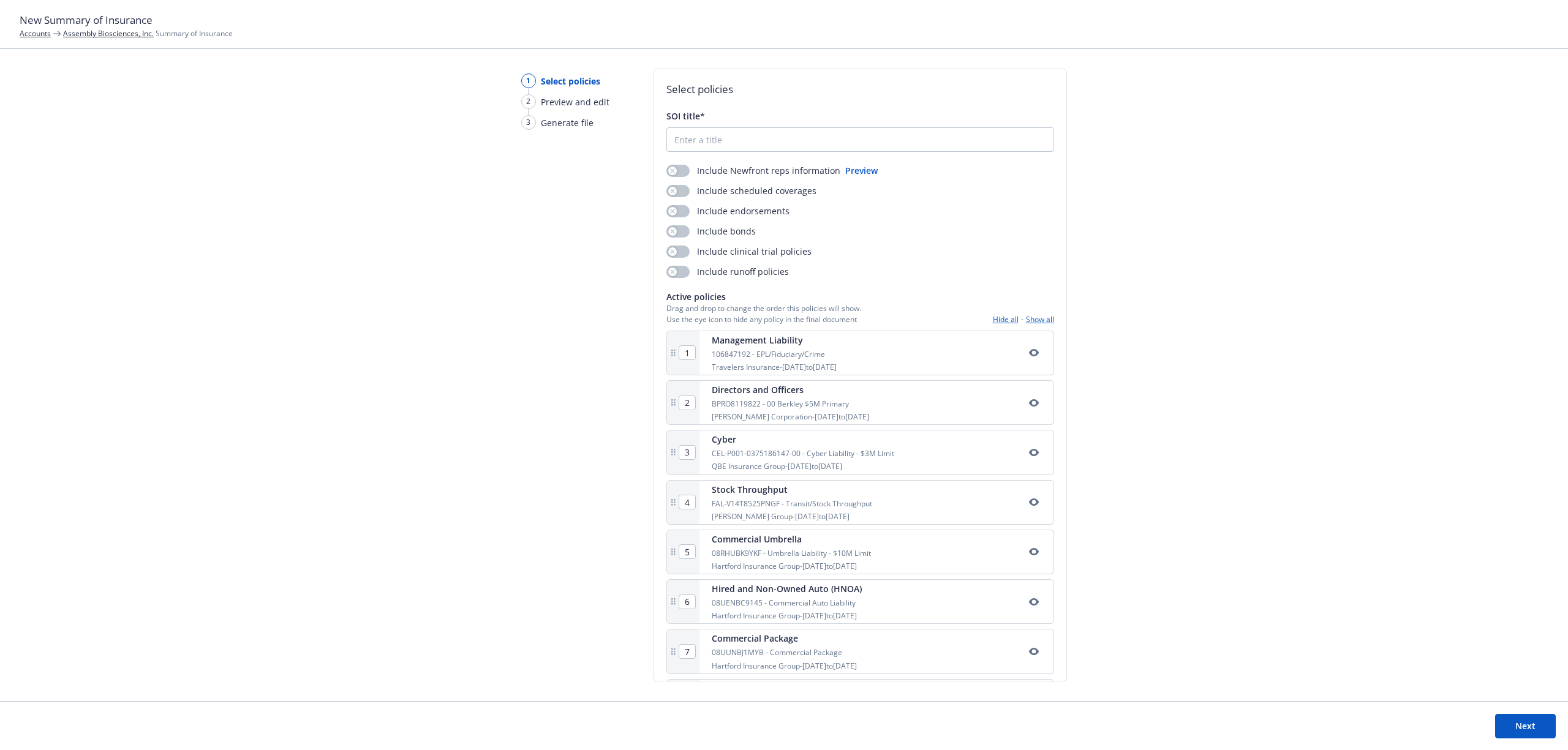
click at [845, 170] on button "Preview" at bounding box center [861, 170] width 32 height 13
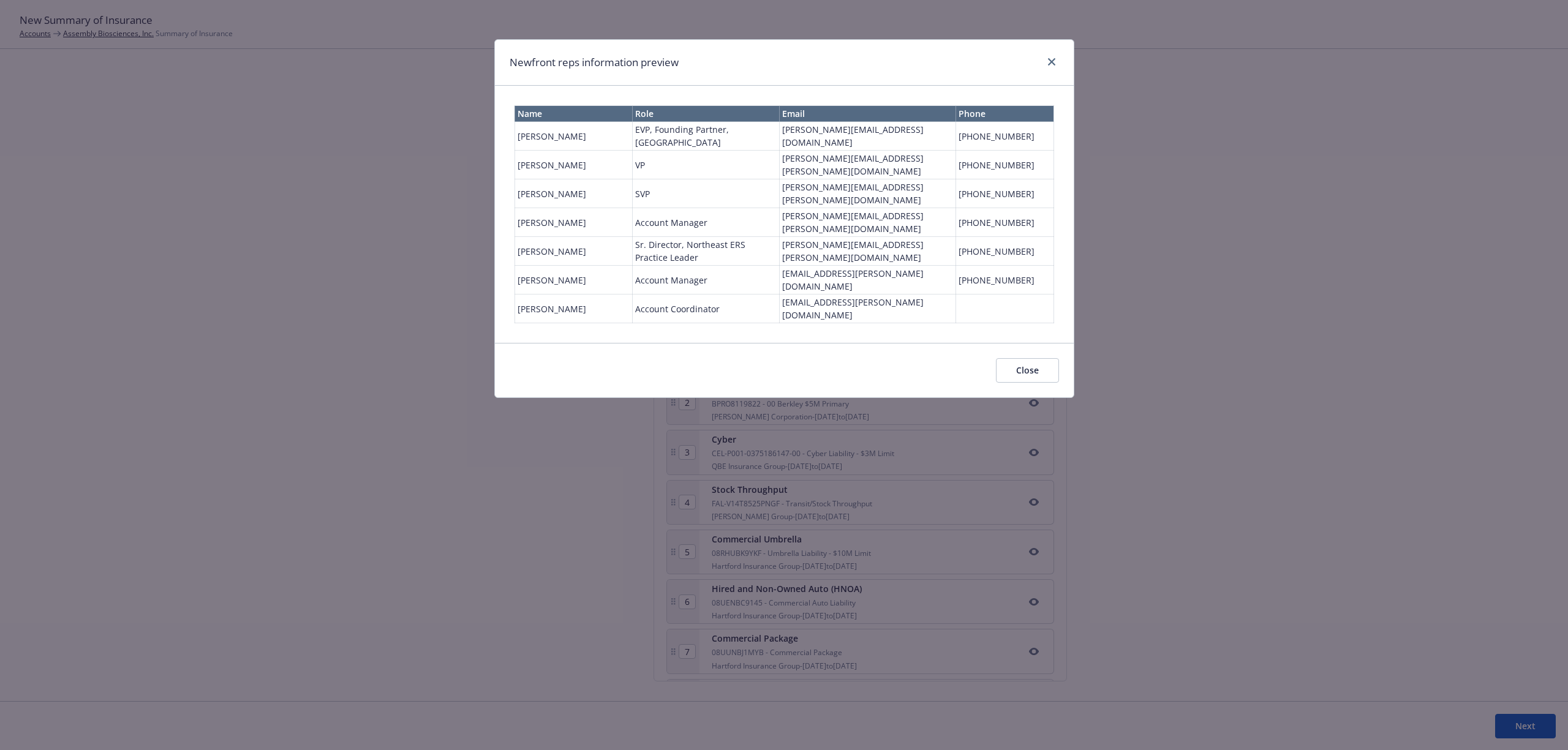
click at [1025, 358] on button "Close" at bounding box center [1027, 370] width 63 height 24
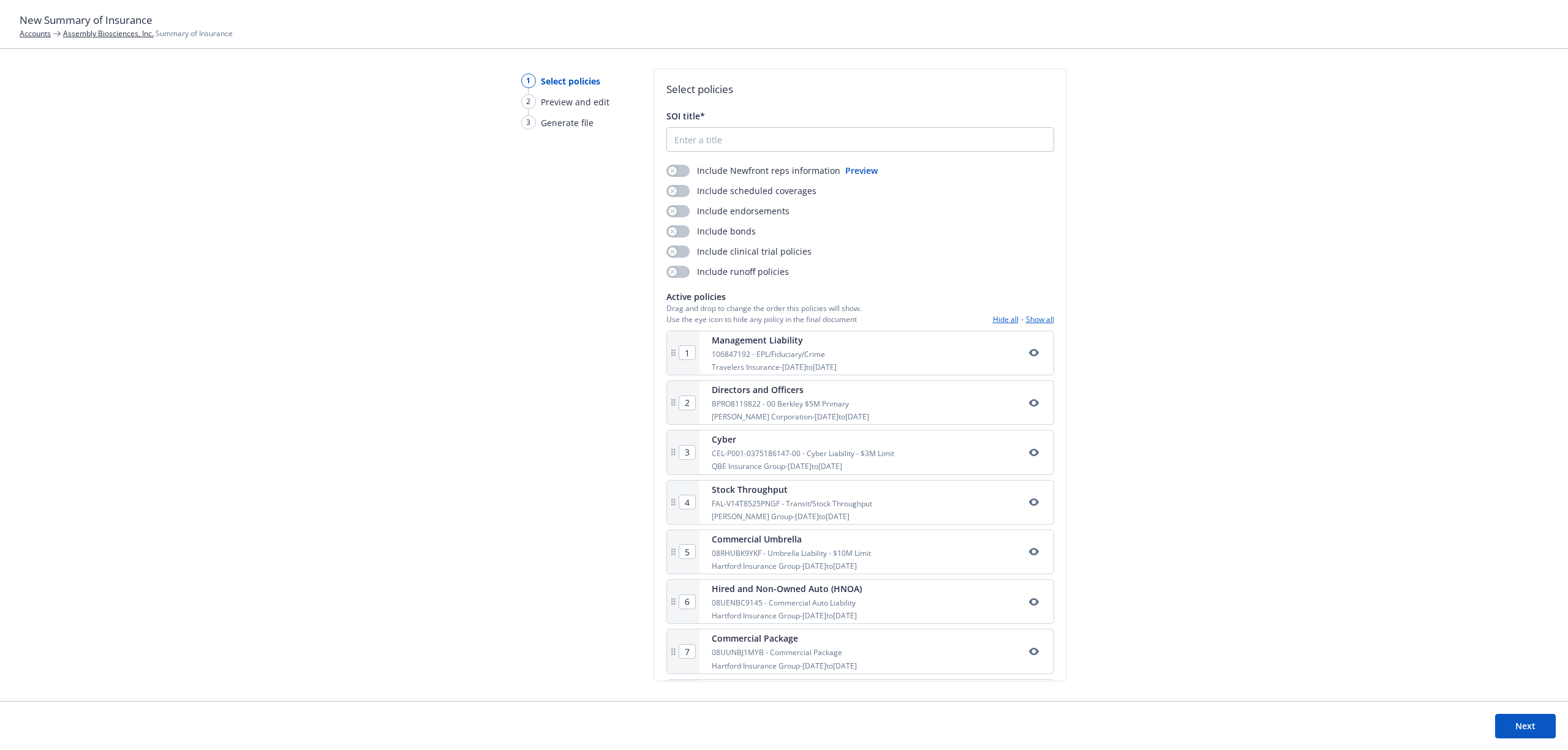
scroll to position [81, 0]
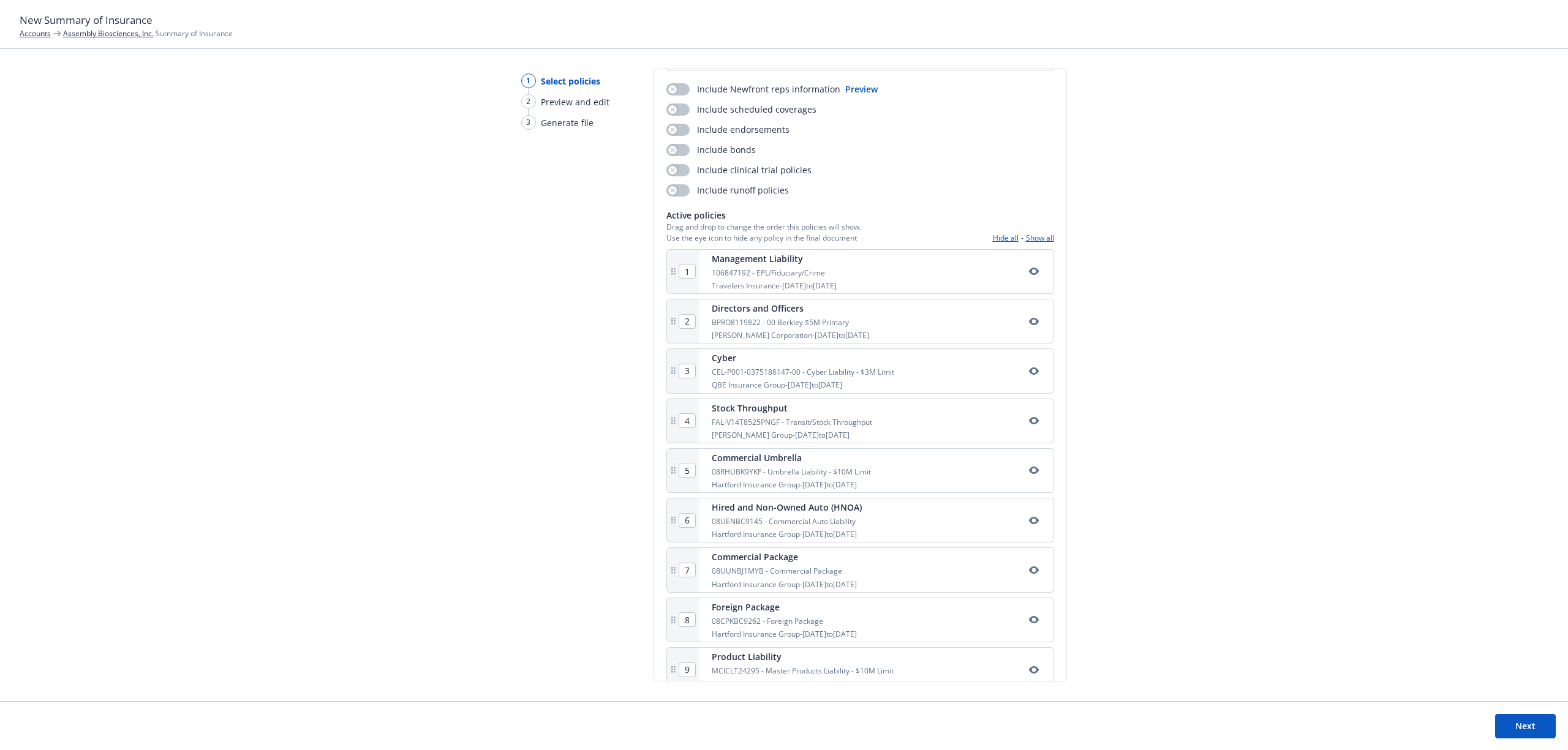
click at [1029, 273] on icon "button" at bounding box center [1033, 271] width 10 height 7
click at [1029, 319] on icon "button" at bounding box center [1033, 321] width 10 height 10
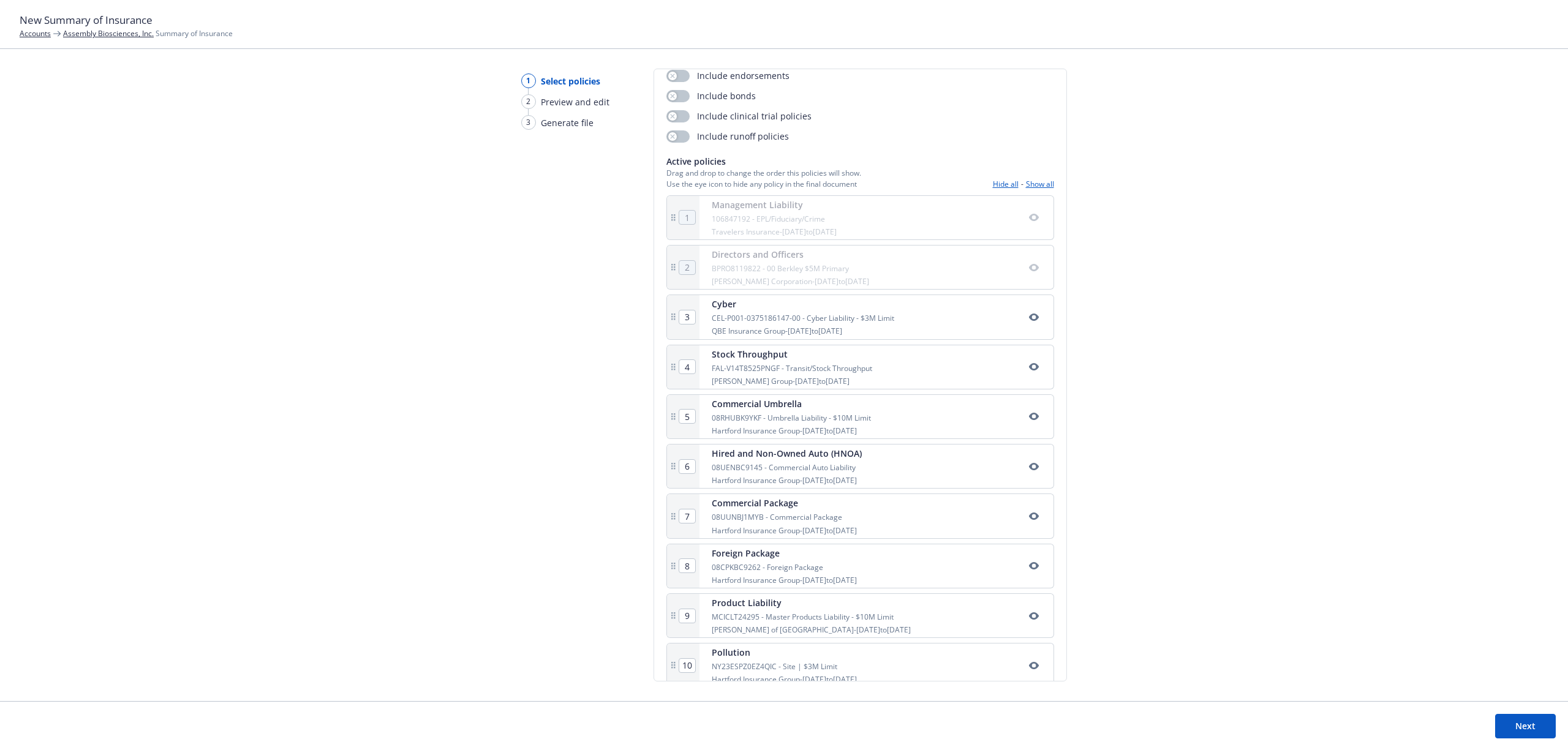
scroll to position [158, 0]
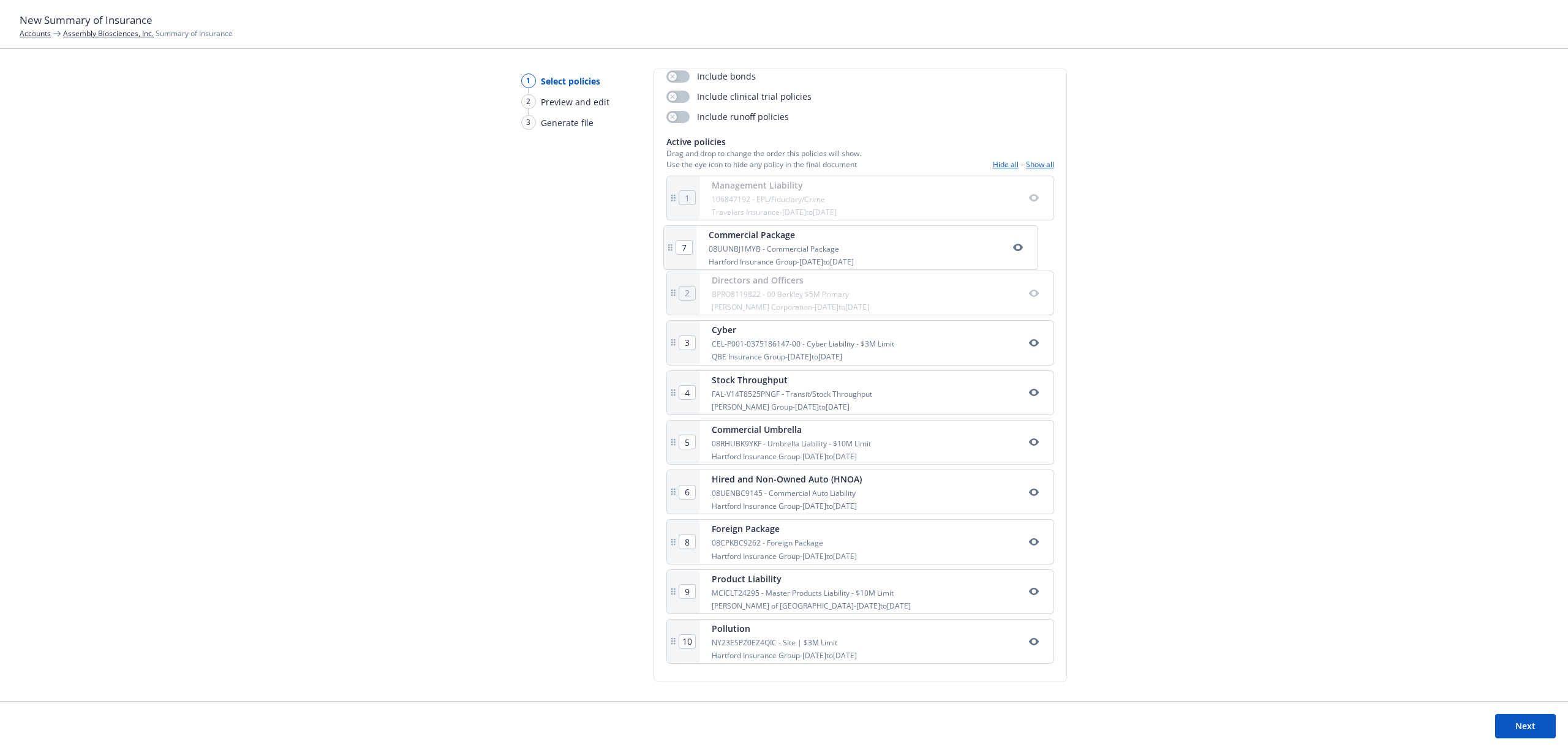
drag, startPoint x: 791, startPoint y: 504, endPoint x: 790, endPoint y: 253, distance: 251.0
click at [790, 253] on div "1 Management Liability 106847192 - EPL/Fiduciary/Crime Travelers Insurance - [D…" at bounding box center [860, 422] width 387 height 493
type input "3"
type input "4"
type input "5"
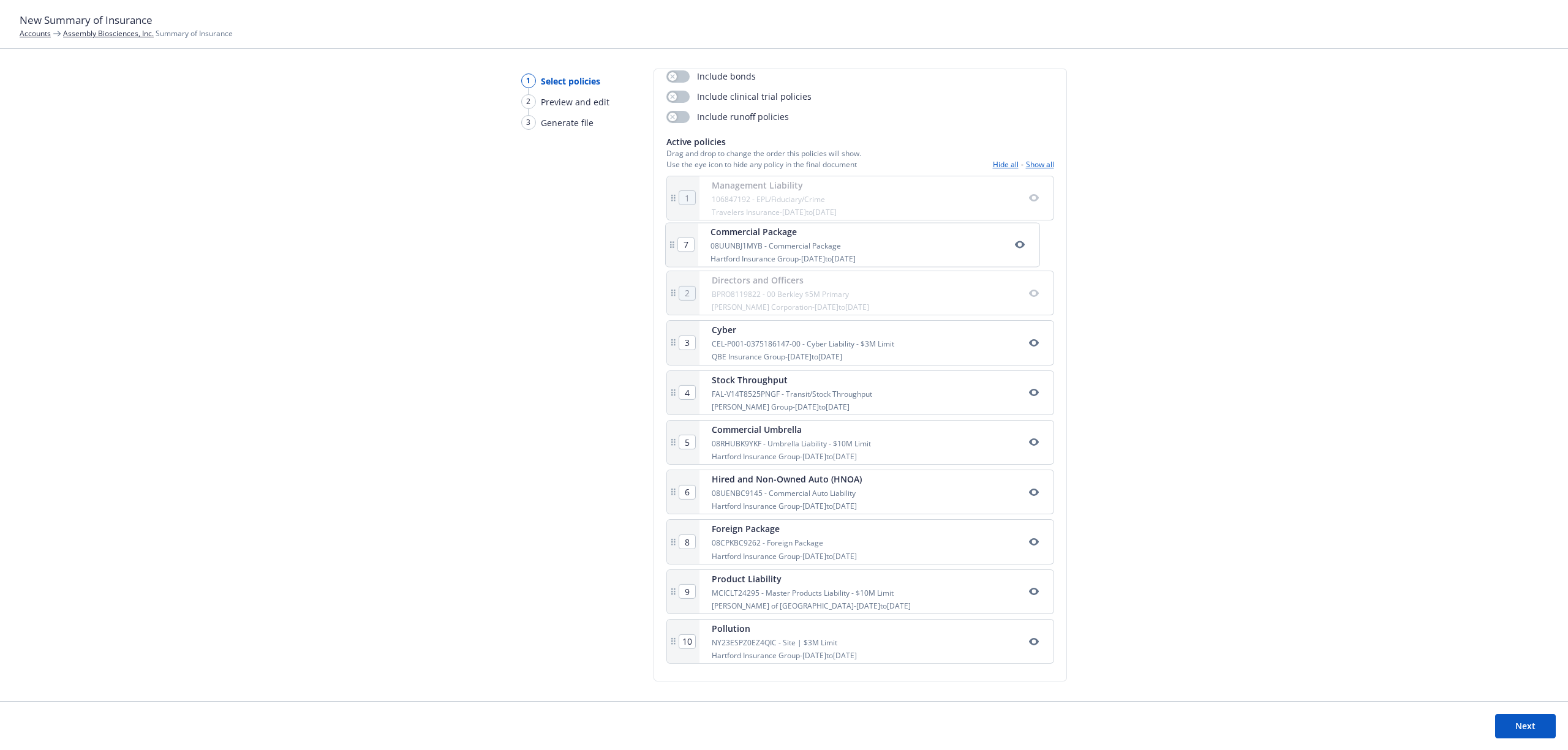
type input "6"
type input "7"
type input "2"
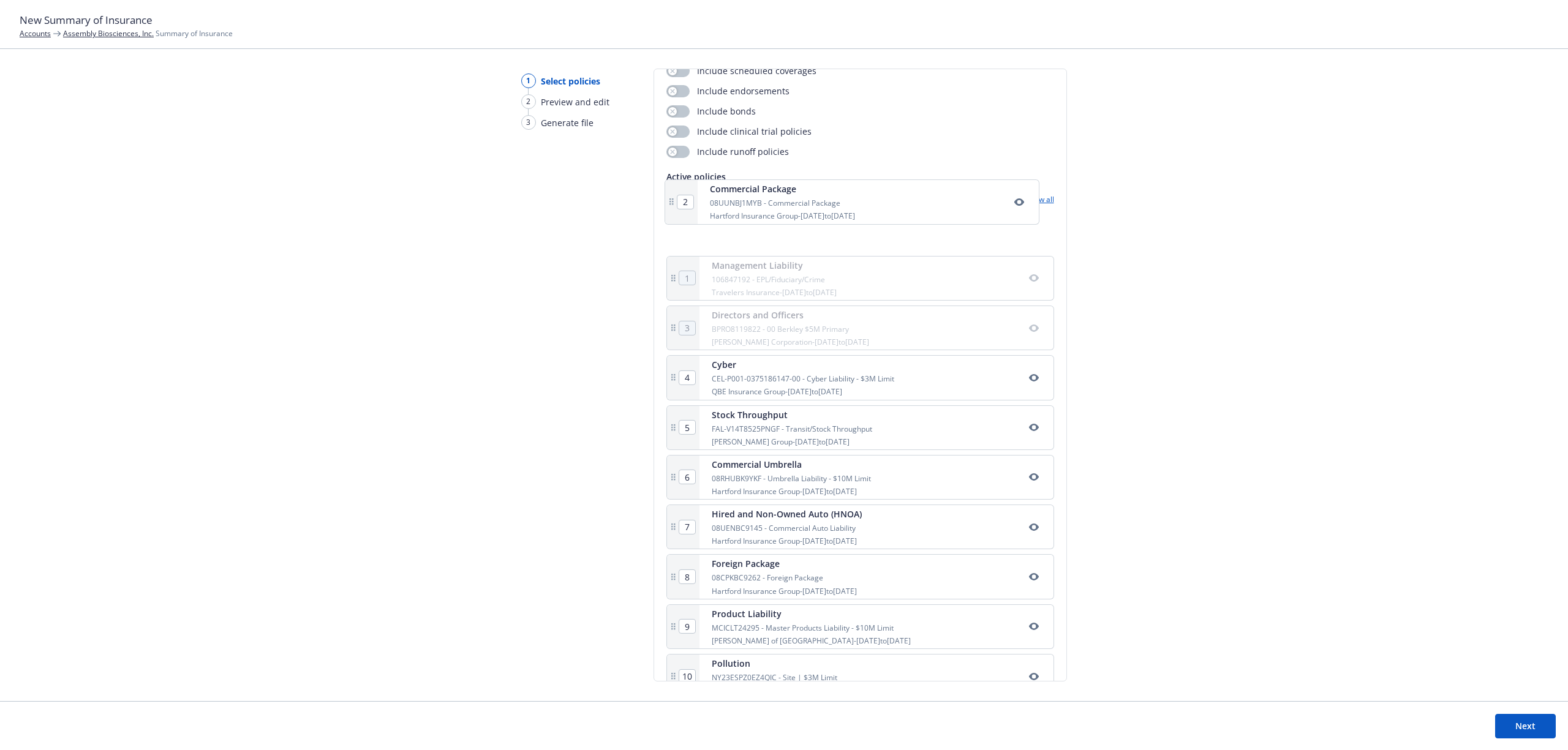
scroll to position [118, 0]
drag, startPoint x: 787, startPoint y: 248, endPoint x: 781, endPoint y: 240, distance: 10.0
click at [781, 240] on div "1 Management Liability 106847192 - EPL/Fiduciary/Crime Travelers Insurance - [D…" at bounding box center [860, 459] width 387 height 493
type input "2"
type input "1"
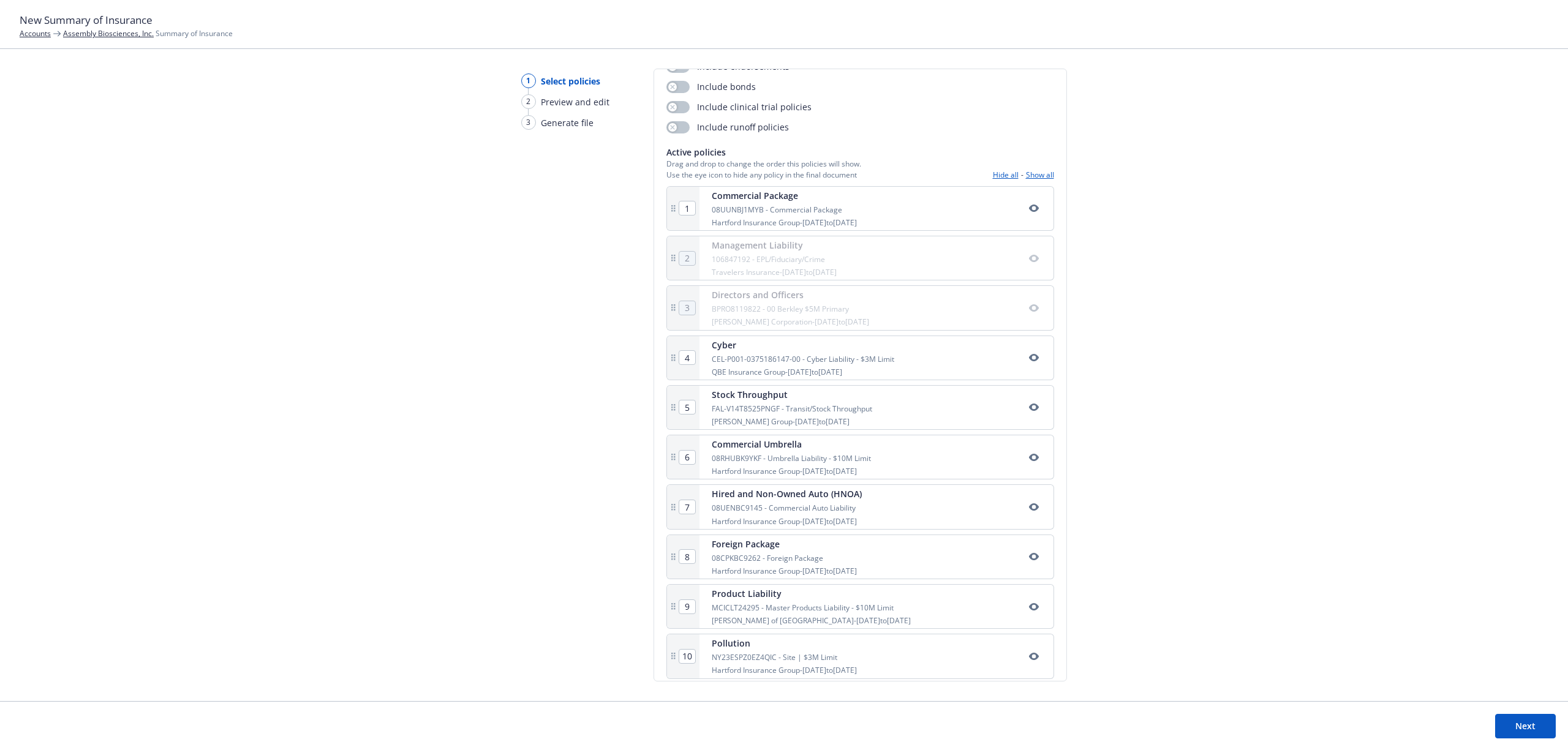
scroll to position [158, 0]
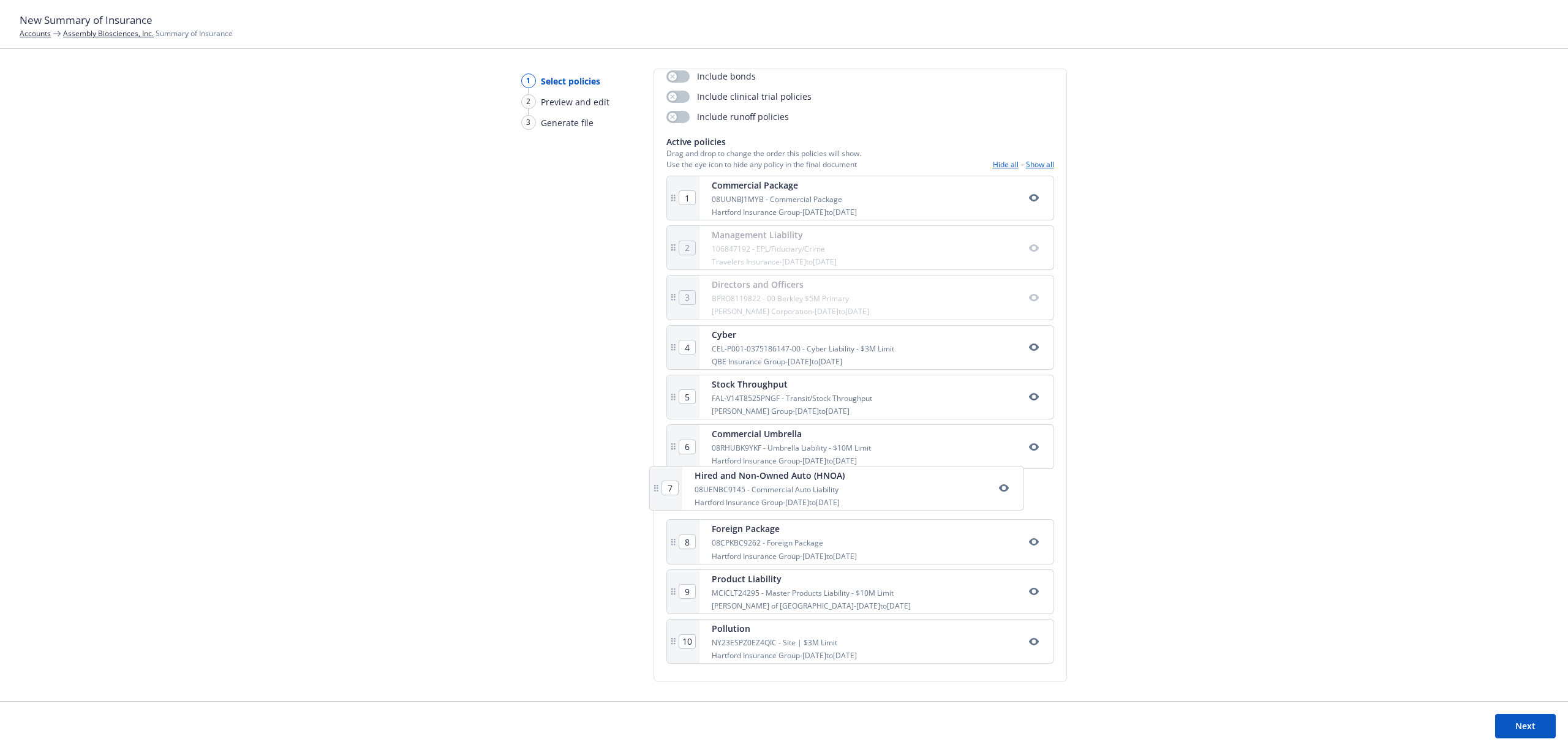
drag, startPoint x: 817, startPoint y: 491, endPoint x: 798, endPoint y: 483, distance: 20.6
click at [798, 483] on div "1 Commercial Package 08UUNBJ1MYB - Commercial Package Hartford Insurance Group …" at bounding box center [860, 422] width 387 height 493
drag, startPoint x: 811, startPoint y: 549, endPoint x: 782, endPoint y: 239, distance: 311.4
click at [782, 239] on div "1 Commercial Package 08UUNBJ1MYB - Commercial Package Hartford Insurance Group …" at bounding box center [860, 422] width 387 height 493
type input "2"
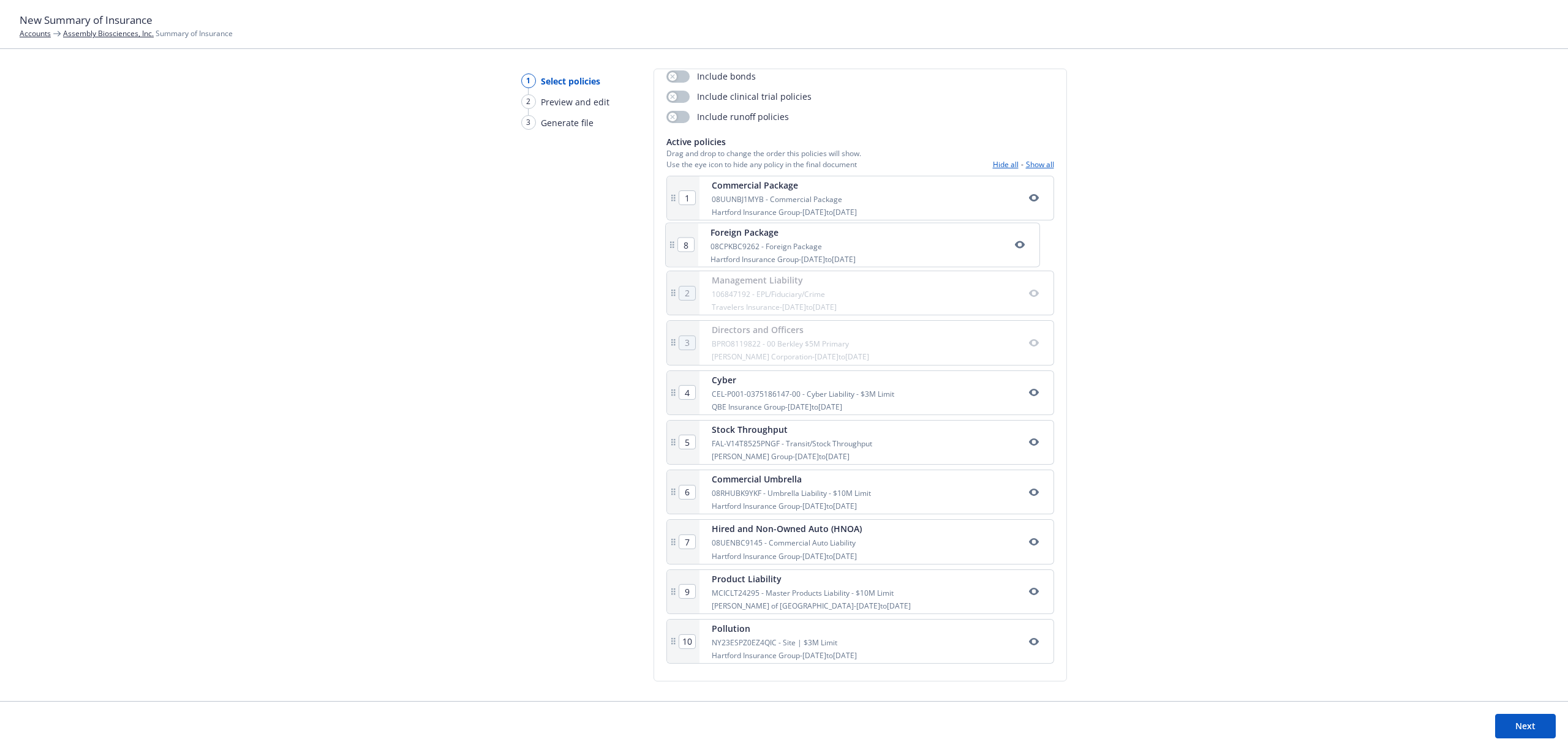
type input "4"
type input "5"
type input "6"
type input "7"
type input "8"
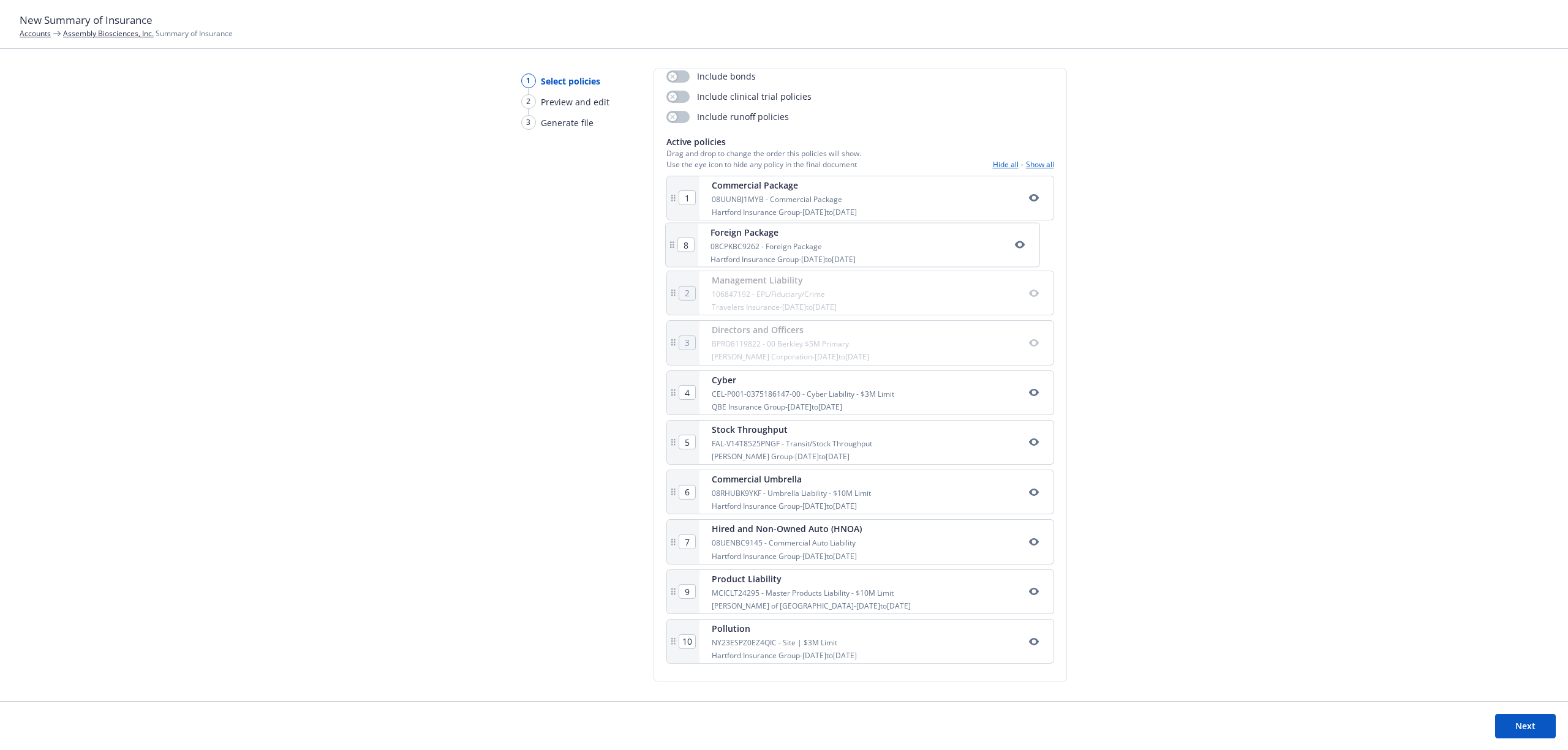
type input "3"
drag, startPoint x: 843, startPoint y: 552, endPoint x: 820, endPoint y: 307, distance: 246.1
click at [820, 307] on div "1 Commercial Package 08UUNBJ1MYB - Commercial Package Hartford Insurance Group …" at bounding box center [860, 422] width 387 height 493
type input "4"
type input "5"
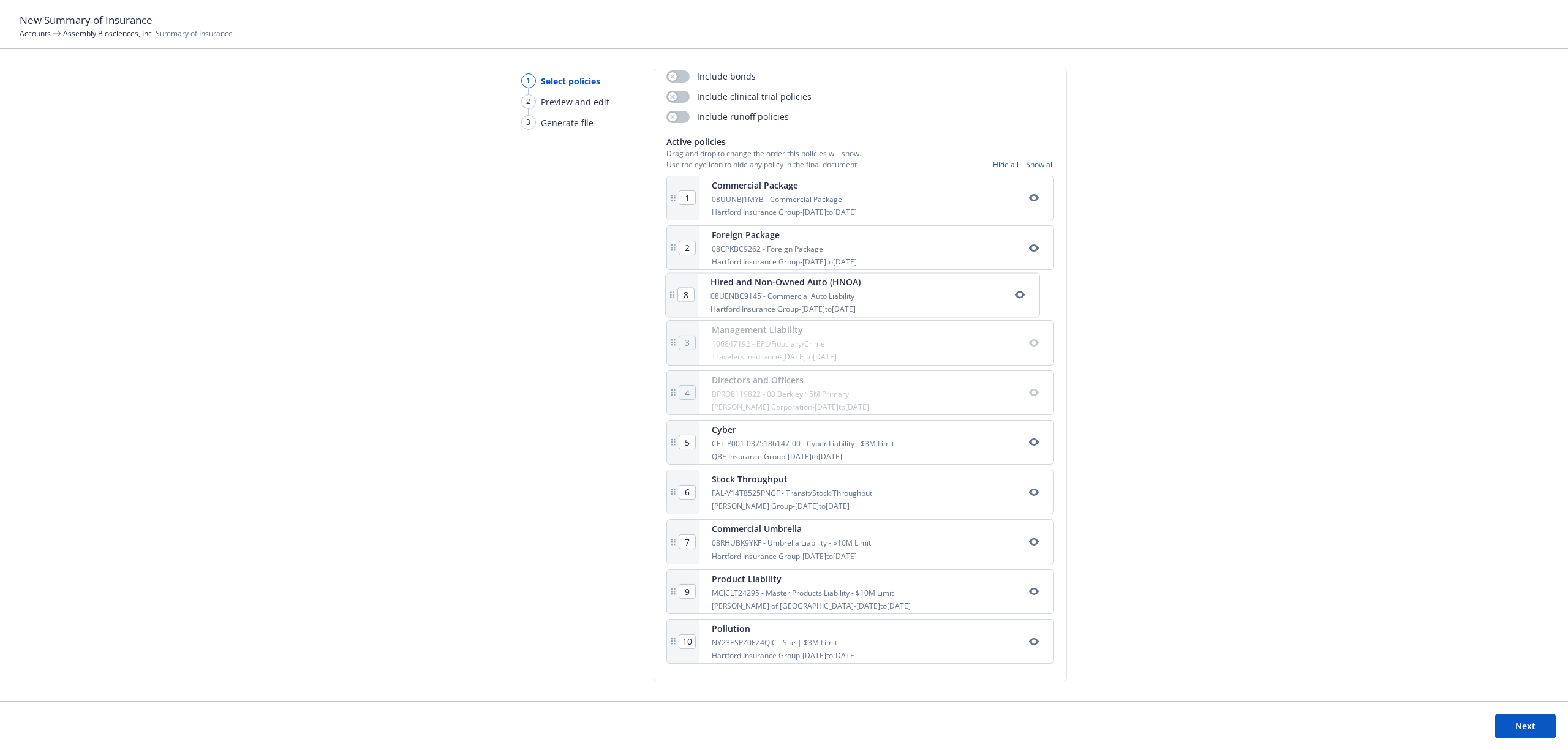
type input "6"
type input "7"
type input "8"
type input "3"
drag, startPoint x: 798, startPoint y: 553, endPoint x: 809, endPoint y: 346, distance: 207.3
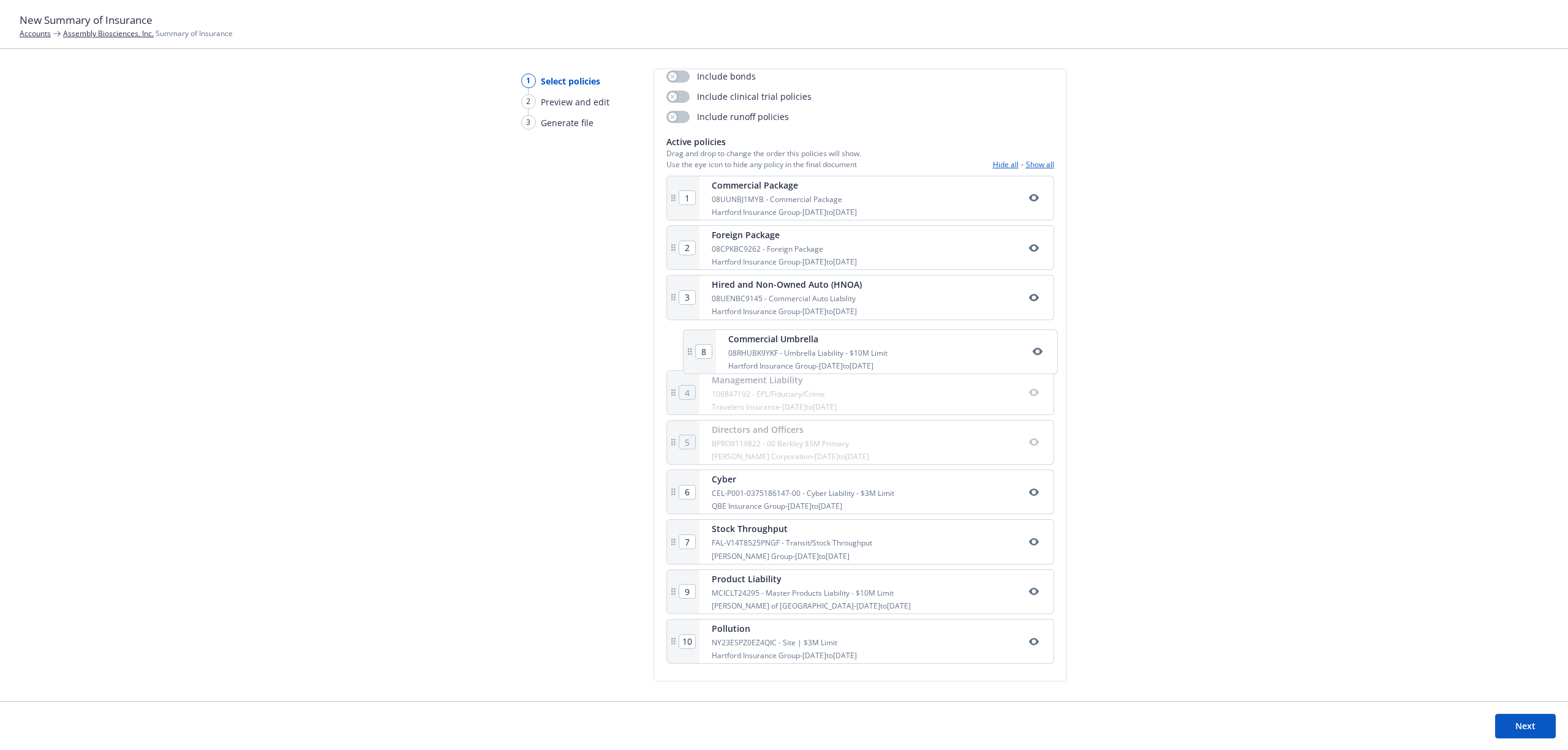
click at [809, 346] on div "1 Commercial Package 08UUNBJ1MYB - Commercial Package Hartford Insurance Group …" at bounding box center [860, 422] width 387 height 493
type input "5"
type input "6"
type input "7"
type input "8"
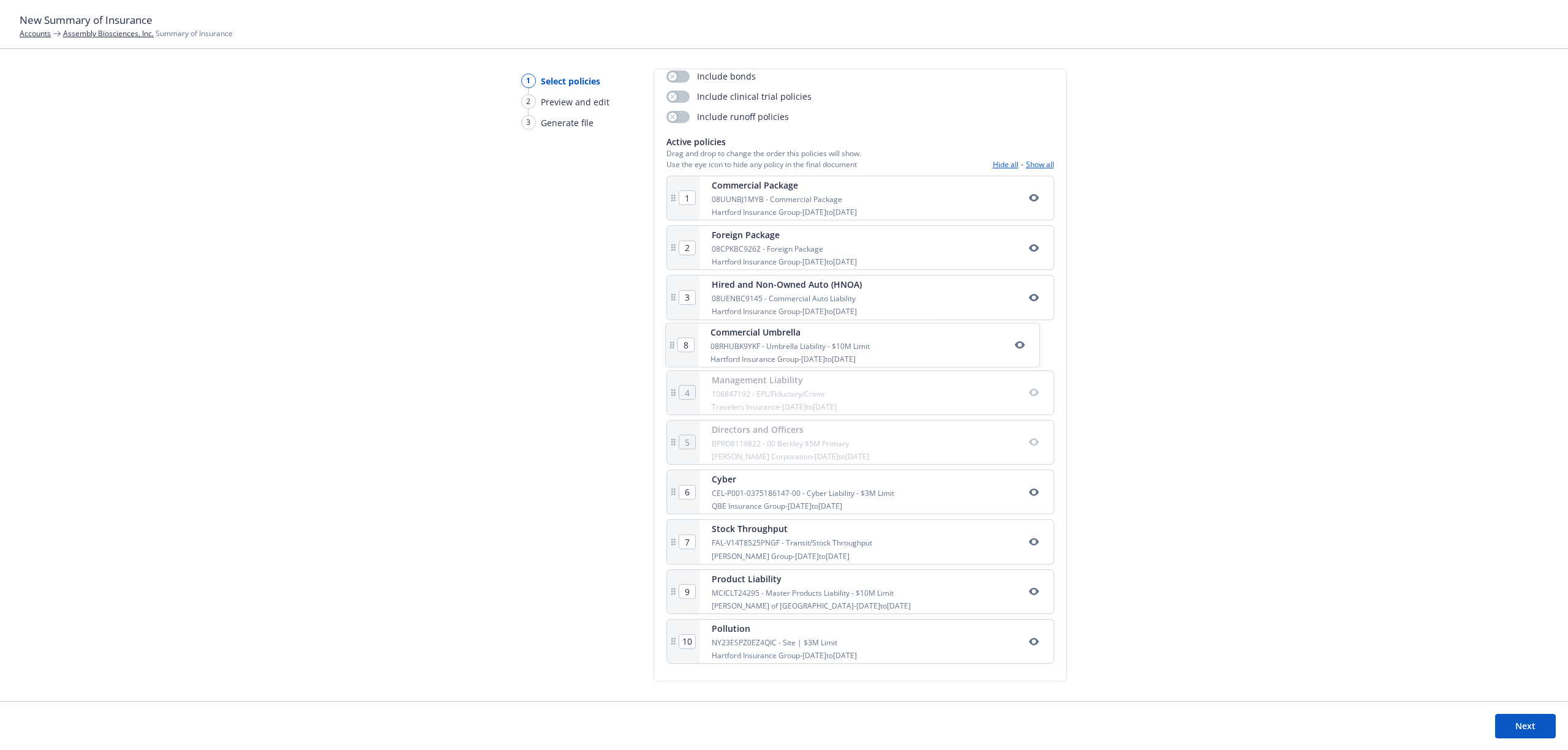
type input "4"
drag, startPoint x: 787, startPoint y: 610, endPoint x: 775, endPoint y: 398, distance: 212.3
click at [775, 398] on div "1 Commercial Package 08UUNBJ1MYB - Commercial Package Hartford Insurance Group …" at bounding box center [860, 422] width 387 height 493
type input "5"
type input "6"
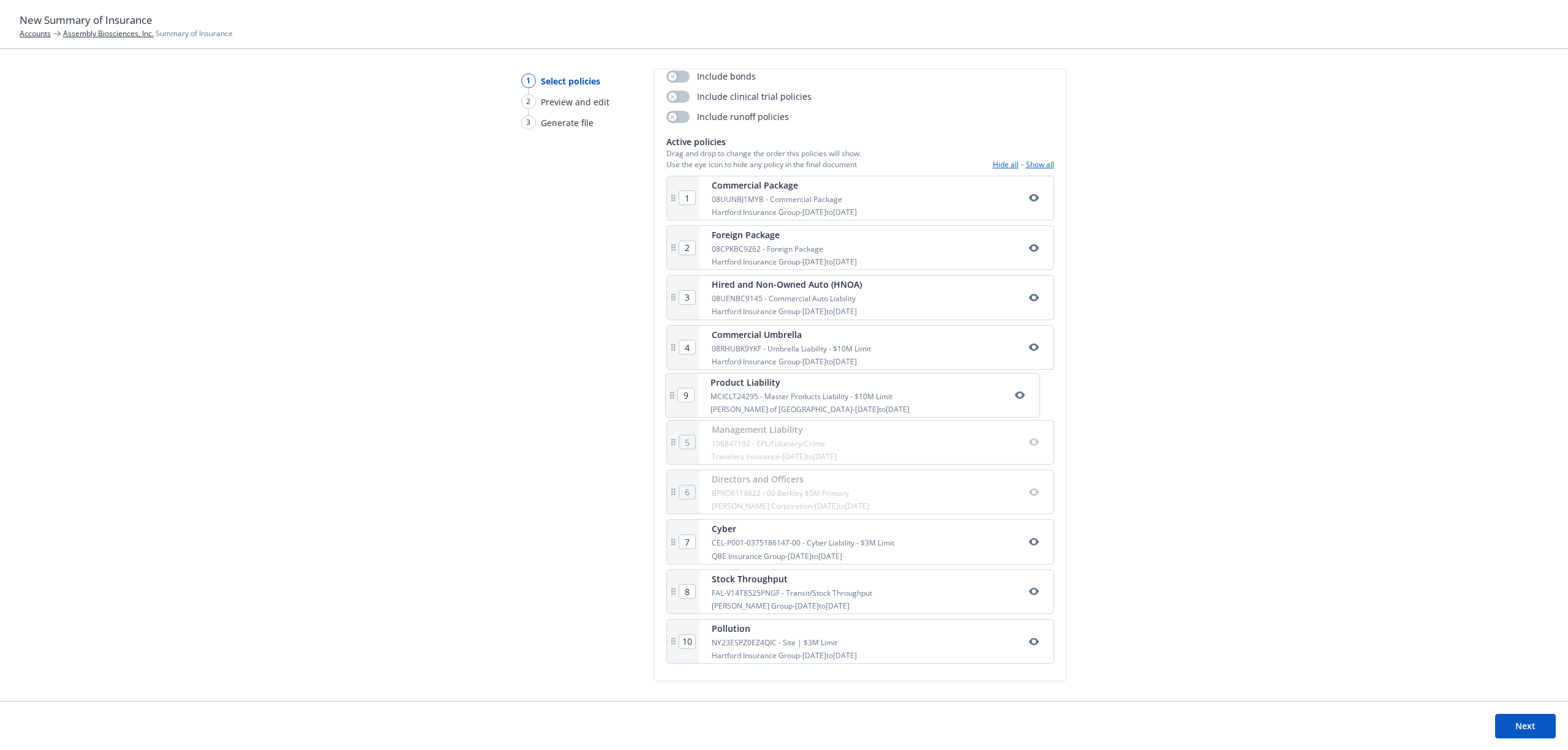
type input "7"
type input "8"
type input "9"
drag, startPoint x: 757, startPoint y: 551, endPoint x: 755, endPoint y: 434, distance: 117.0
click at [755, 434] on div "1 Commercial Package 08UUNBJ1MYB - Commercial Package Hartford Insurance Group …" at bounding box center [860, 422] width 387 height 493
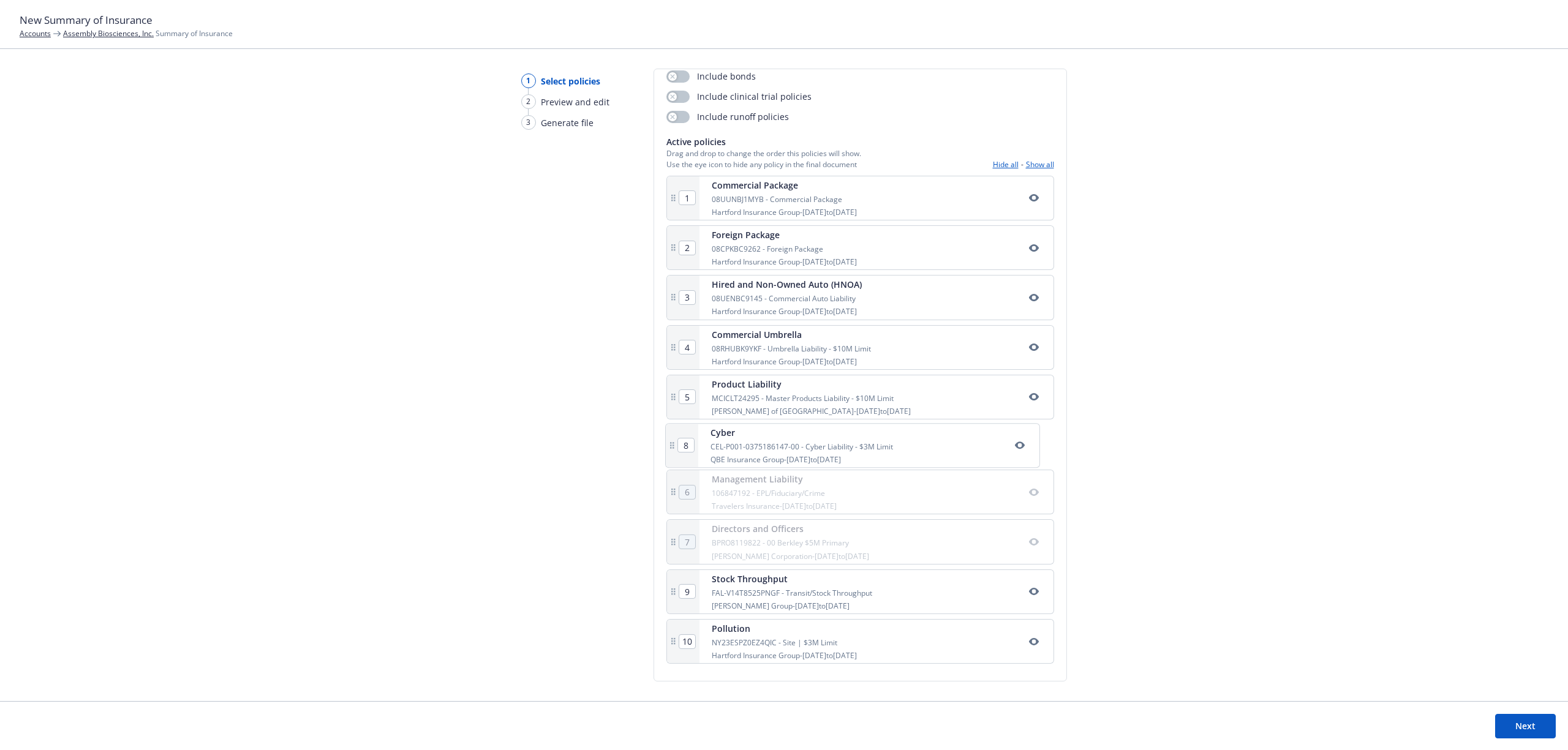
type input "7"
type input "8"
drag, startPoint x: 758, startPoint y: 593, endPoint x: 755, endPoint y: 431, distance: 162.0
click at [755, 431] on div "1 Commercial Package 08UUNBJ1MYB - Commercial Package Hartford Insurance Group …" at bounding box center [860, 422] width 387 height 493
type input "7"
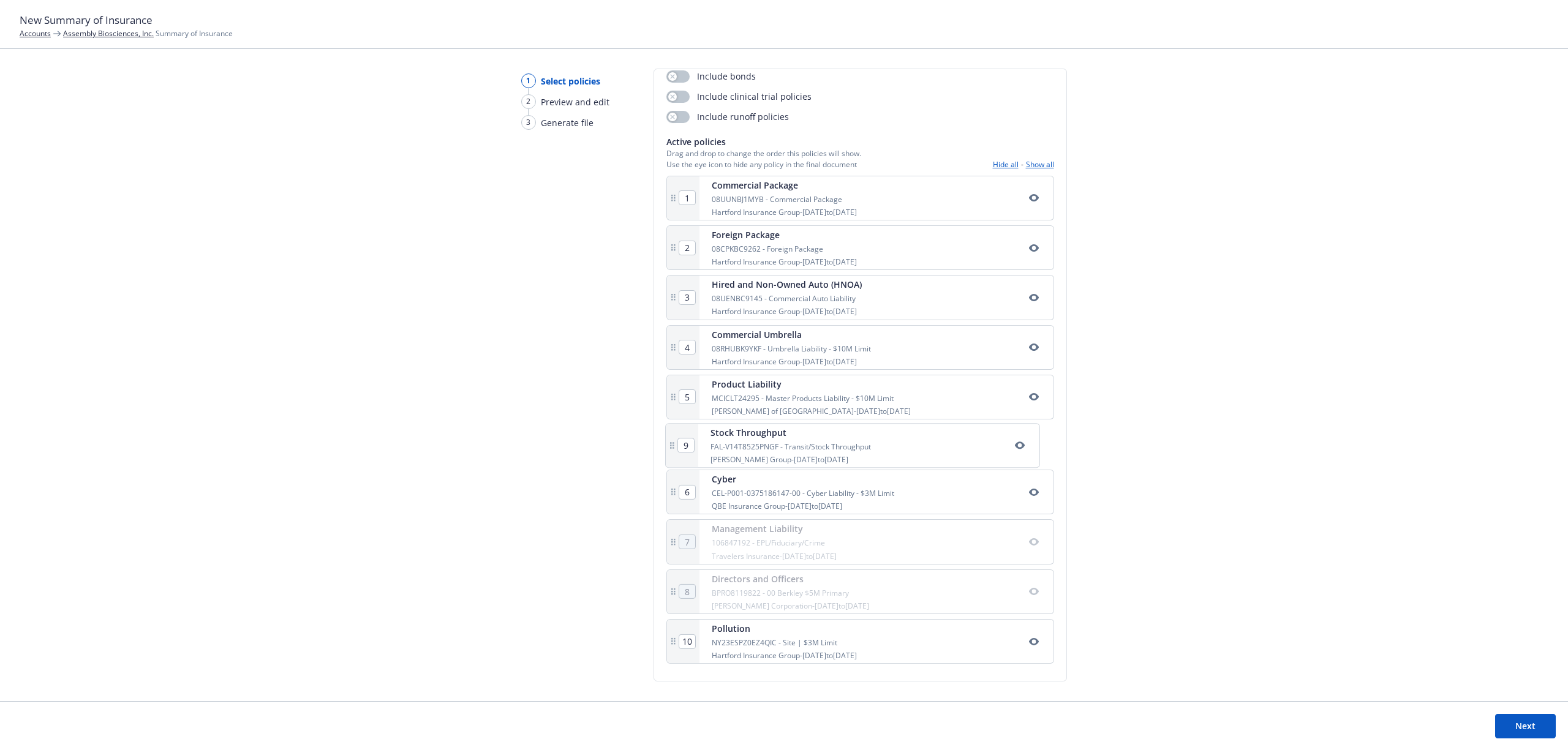
type input "6"
type input "8"
type input "9"
drag, startPoint x: 762, startPoint y: 635, endPoint x: 757, endPoint y: 528, distance: 107.1
click at [757, 528] on div "1 Commercial Package 08UUNBJ1MYB - Commercial Package Hartford Insurance Group …" at bounding box center [860, 422] width 387 height 493
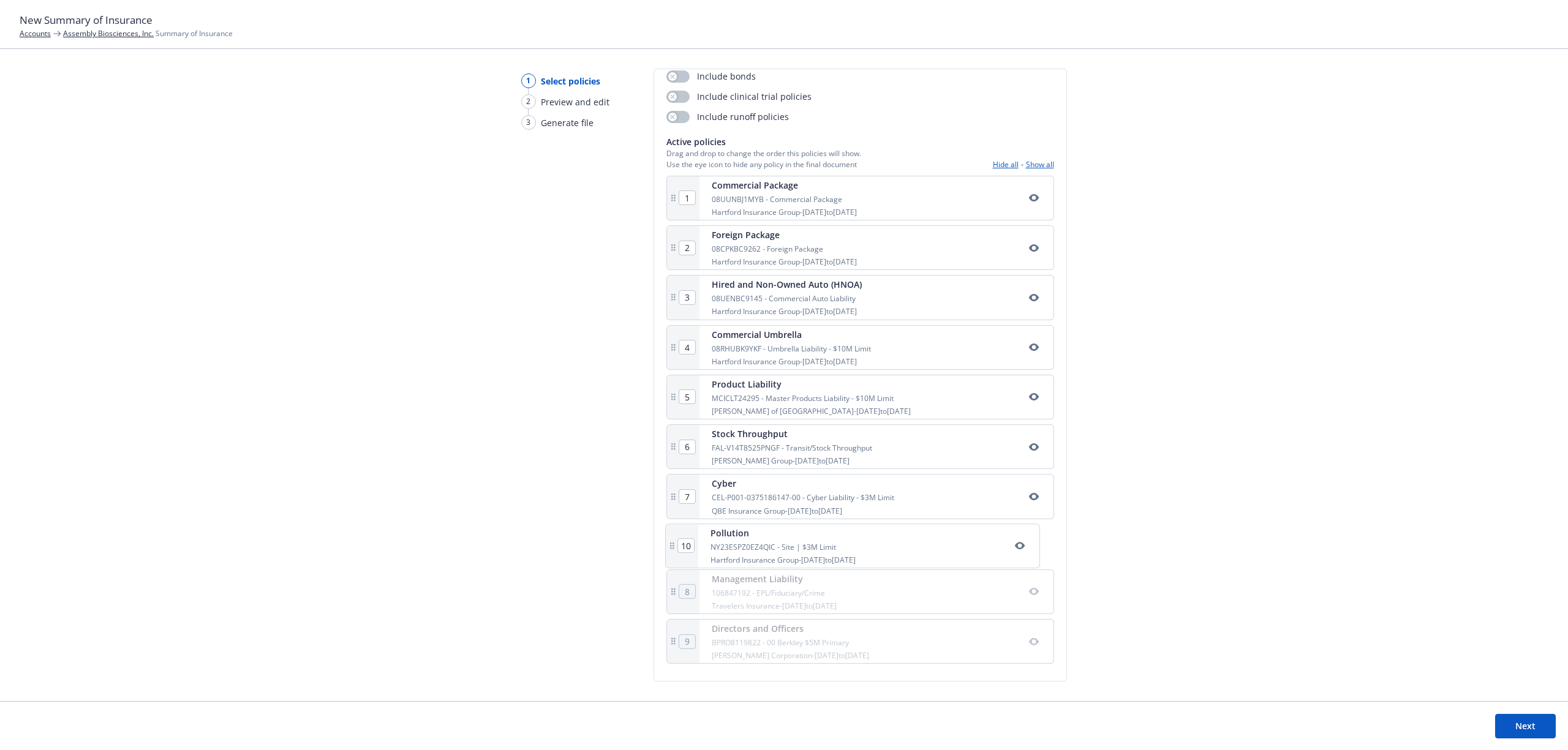
type input "8"
type input "9"
type input "10"
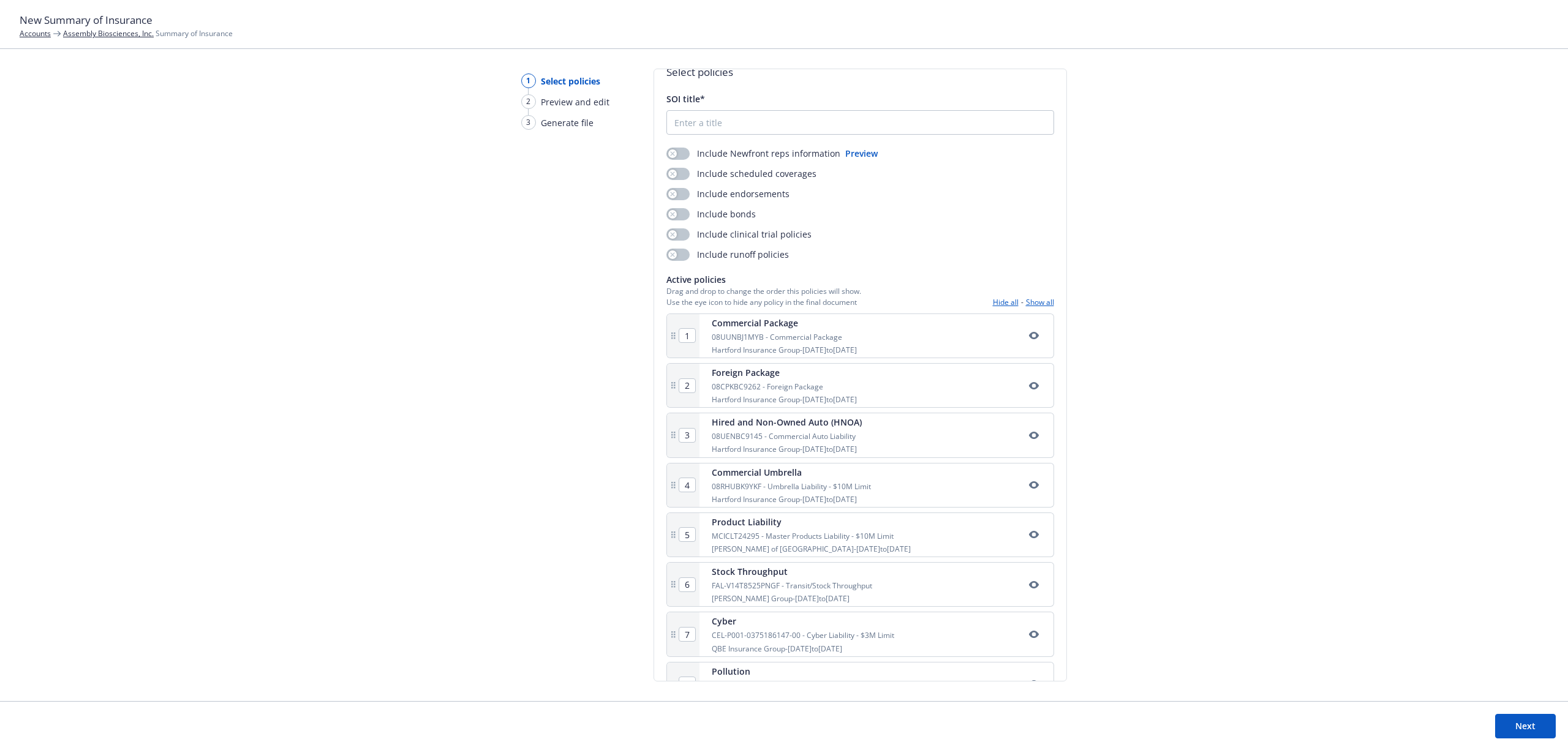
scroll to position [0, 0]
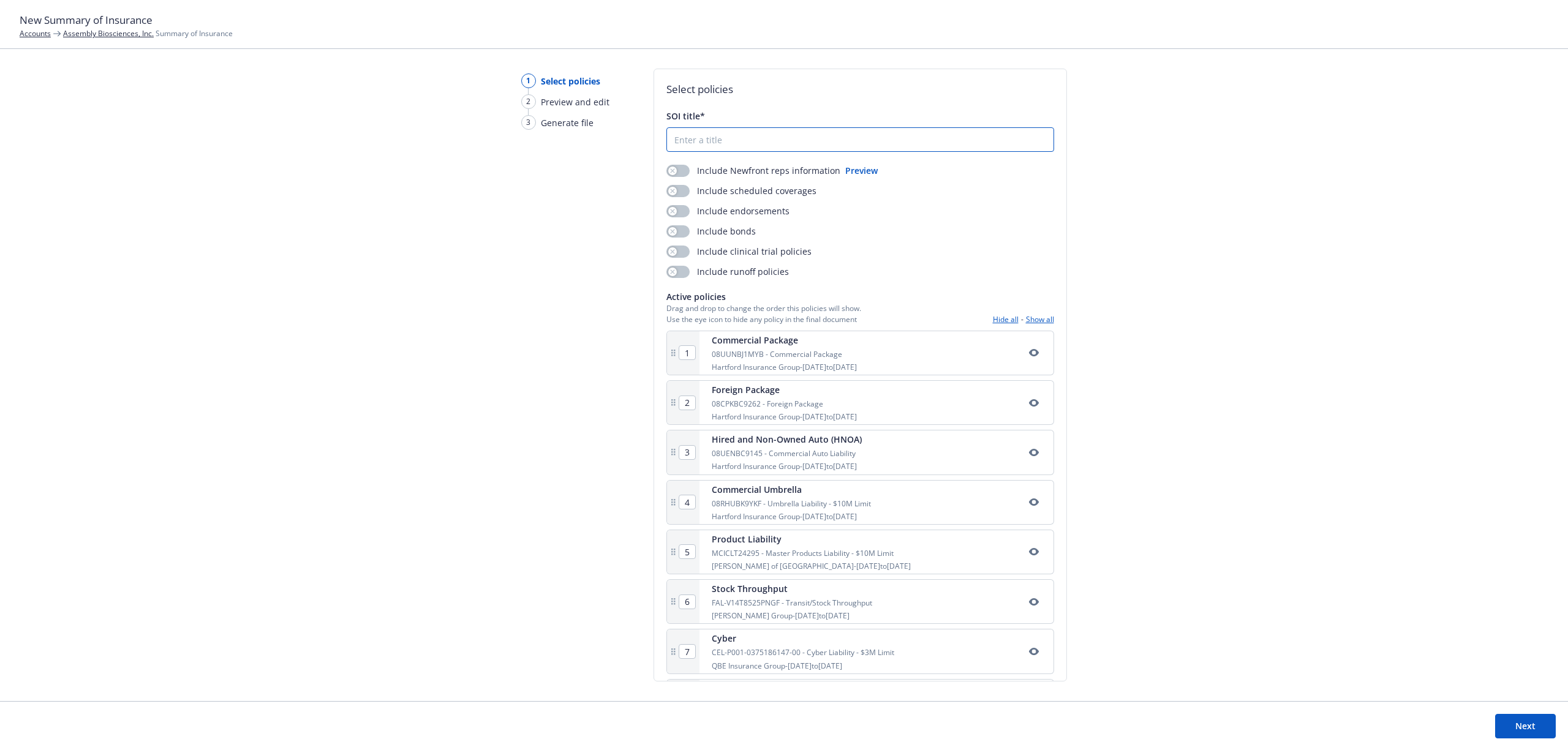
click at [740, 135] on input "SOI title*" at bounding box center [860, 139] width 387 height 24
type input "TEST"
click at [1544, 731] on button "Next" at bounding box center [1525, 726] width 61 height 24
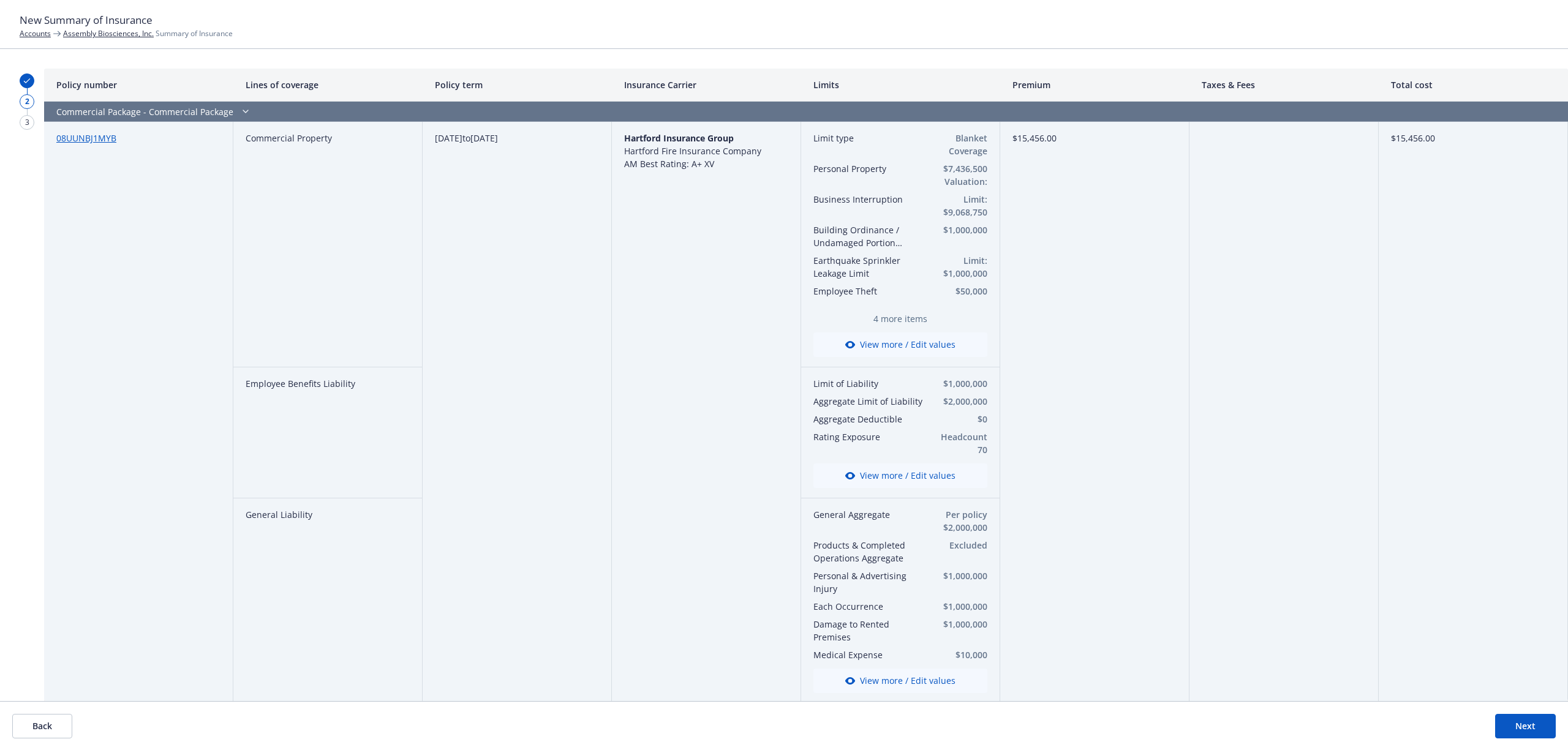
click at [1538, 725] on button "Next" at bounding box center [1525, 726] width 61 height 24
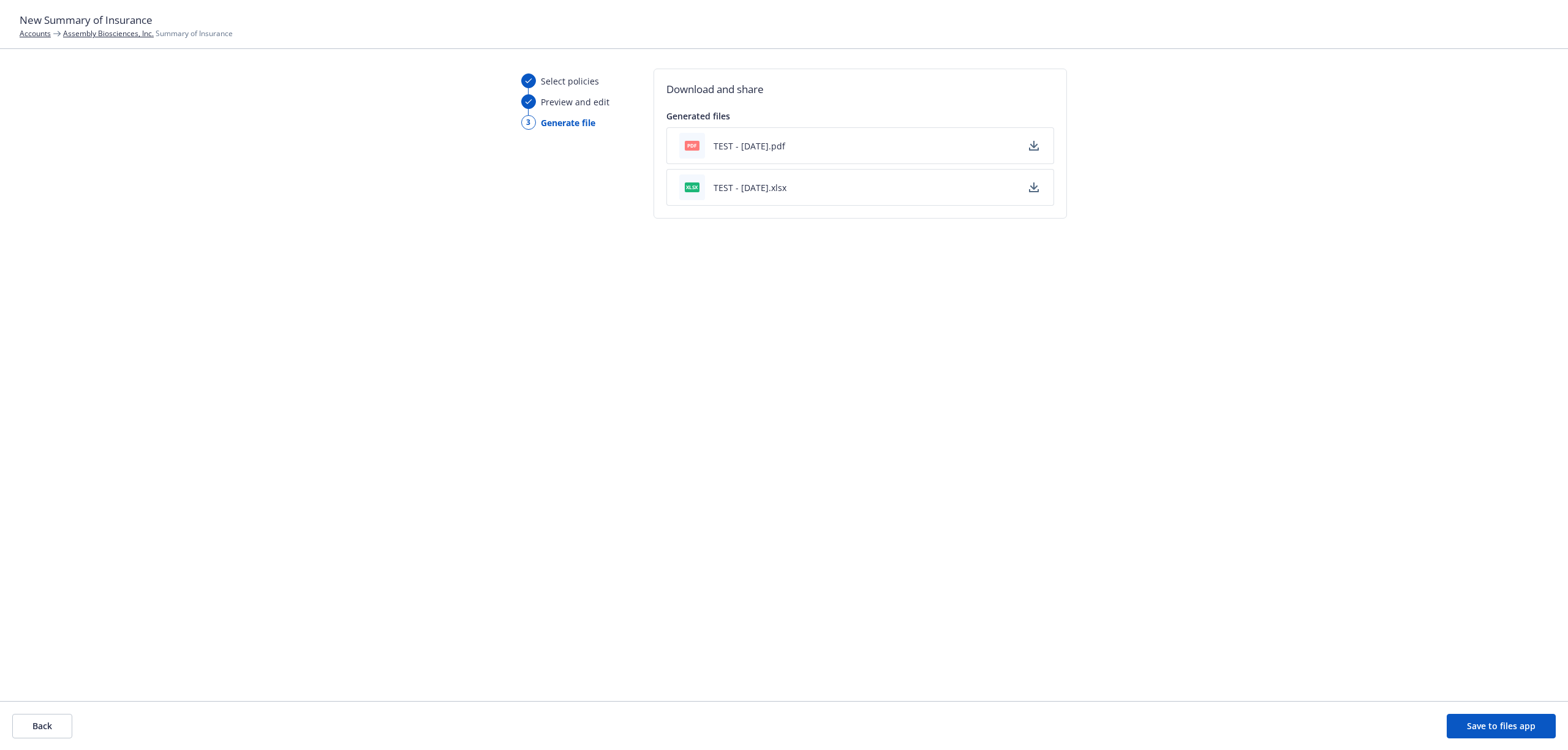
click at [1034, 142] on icon "button" at bounding box center [1033, 145] width 10 height 10
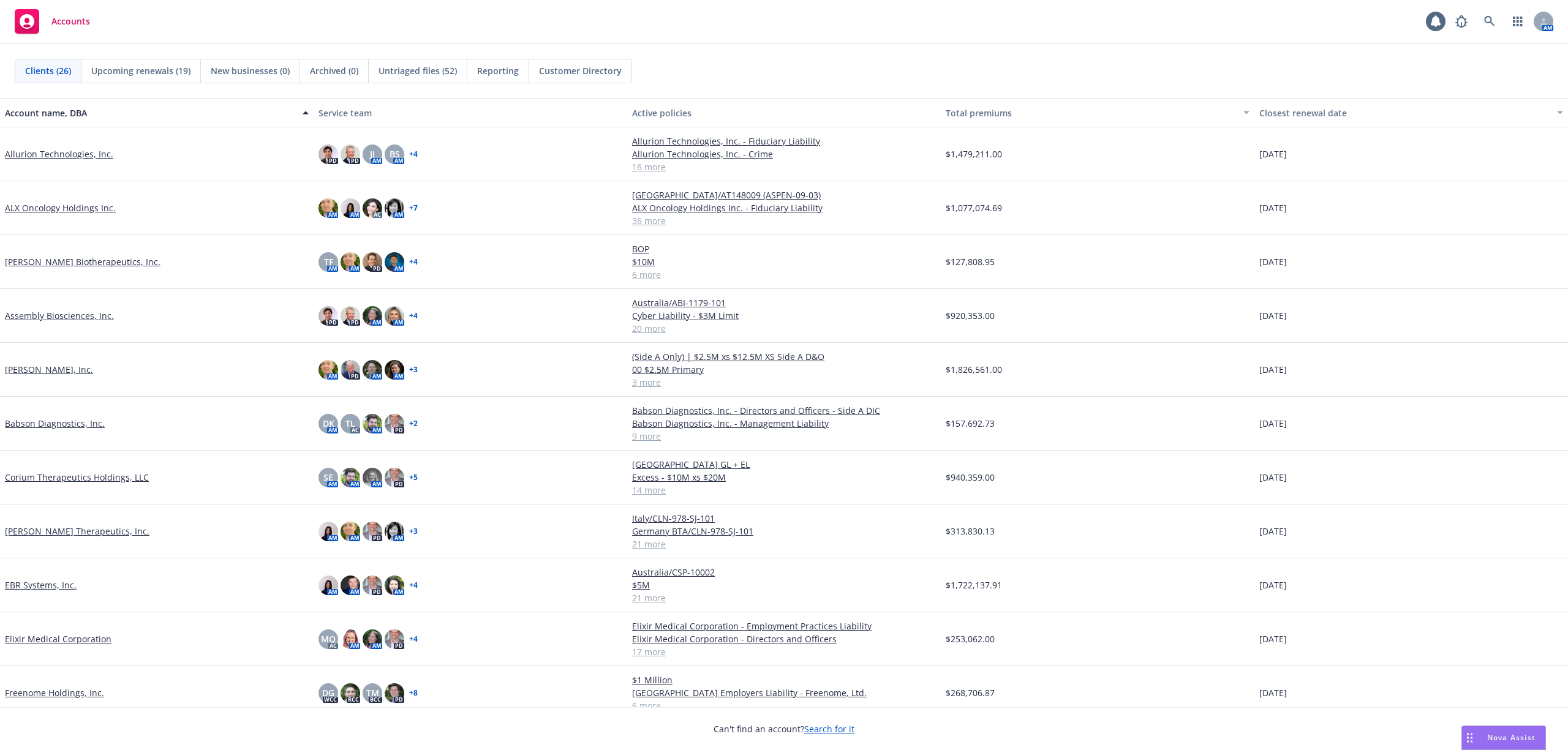
click at [50, 158] on link "Allurion Technologies, Inc." at bounding box center [59, 153] width 108 height 13
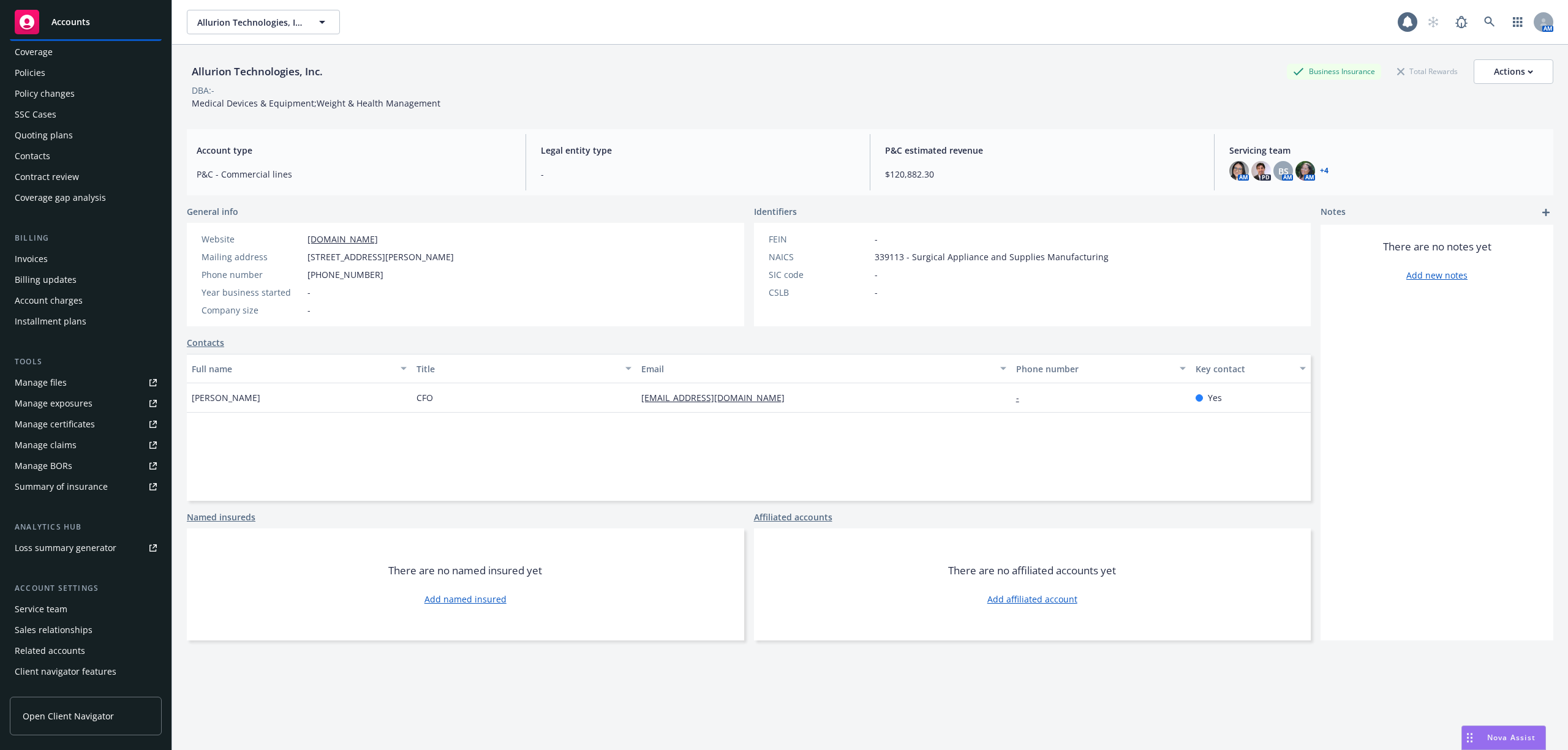
scroll to position [48, 0]
click at [49, 596] on div "Service team" at bounding box center [41, 594] width 52 height 20
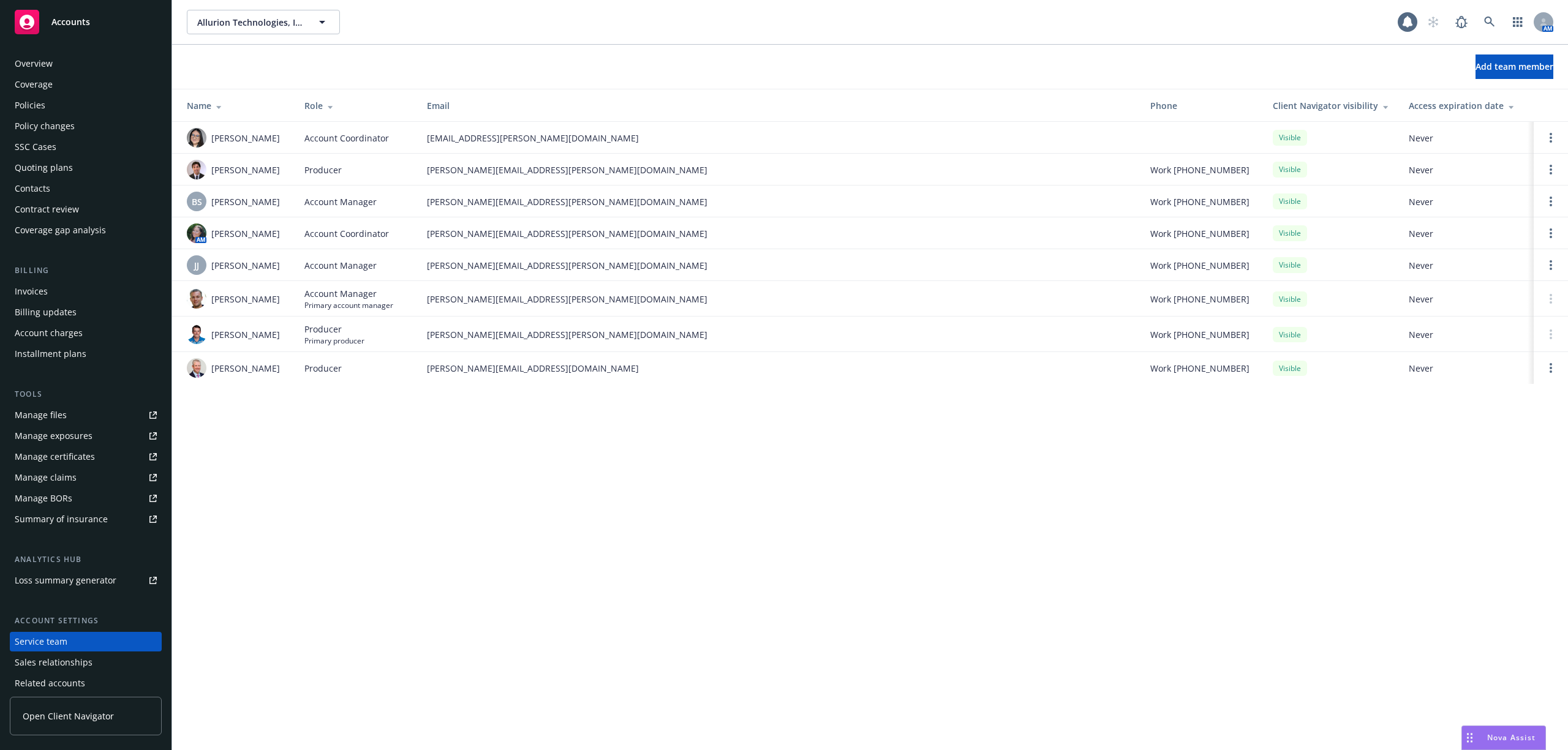
scroll to position [48, 0]
